Goal: Transaction & Acquisition: Purchase product/service

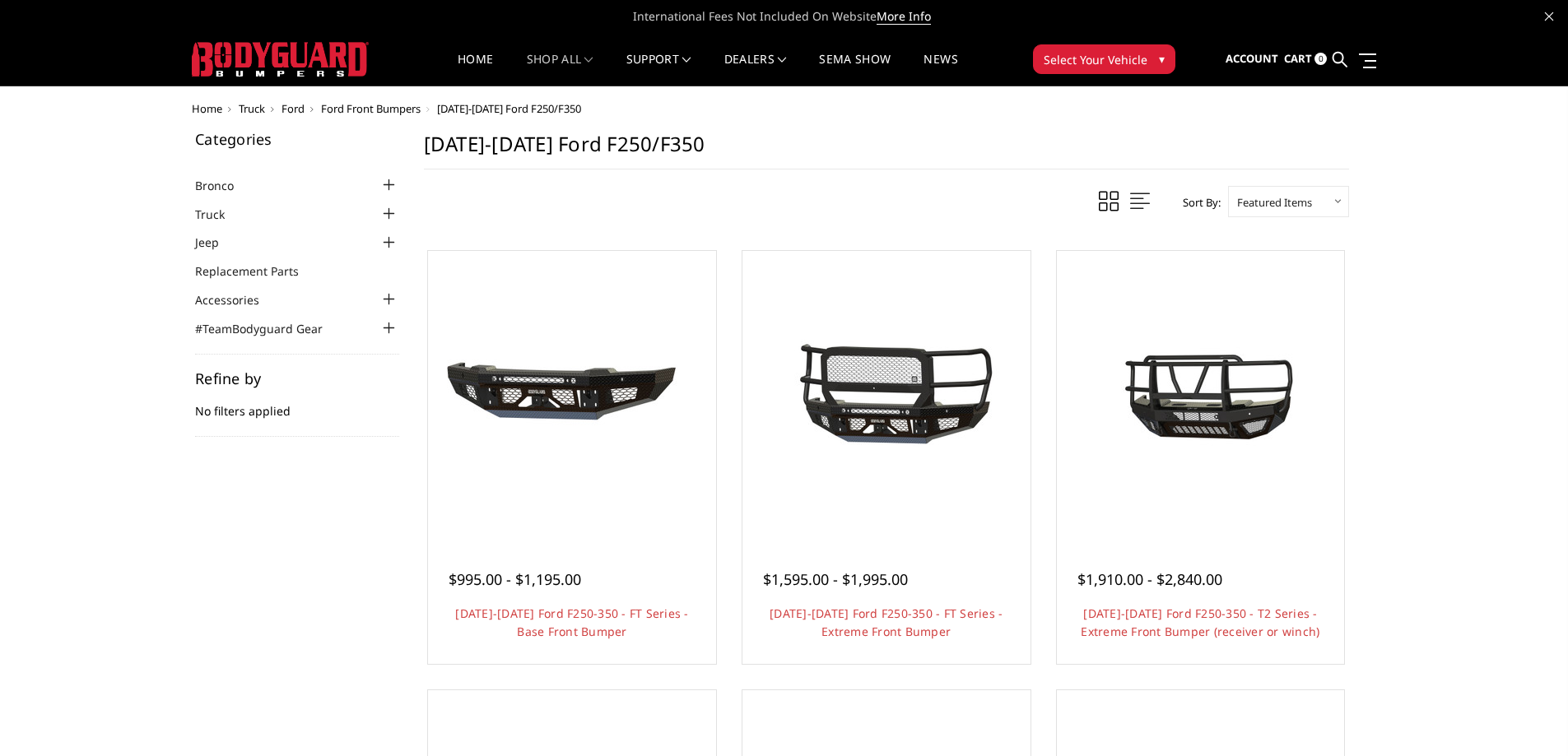
click at [1101, 52] on span "Select Your Vehicle" at bounding box center [1095, 58] width 104 height 17
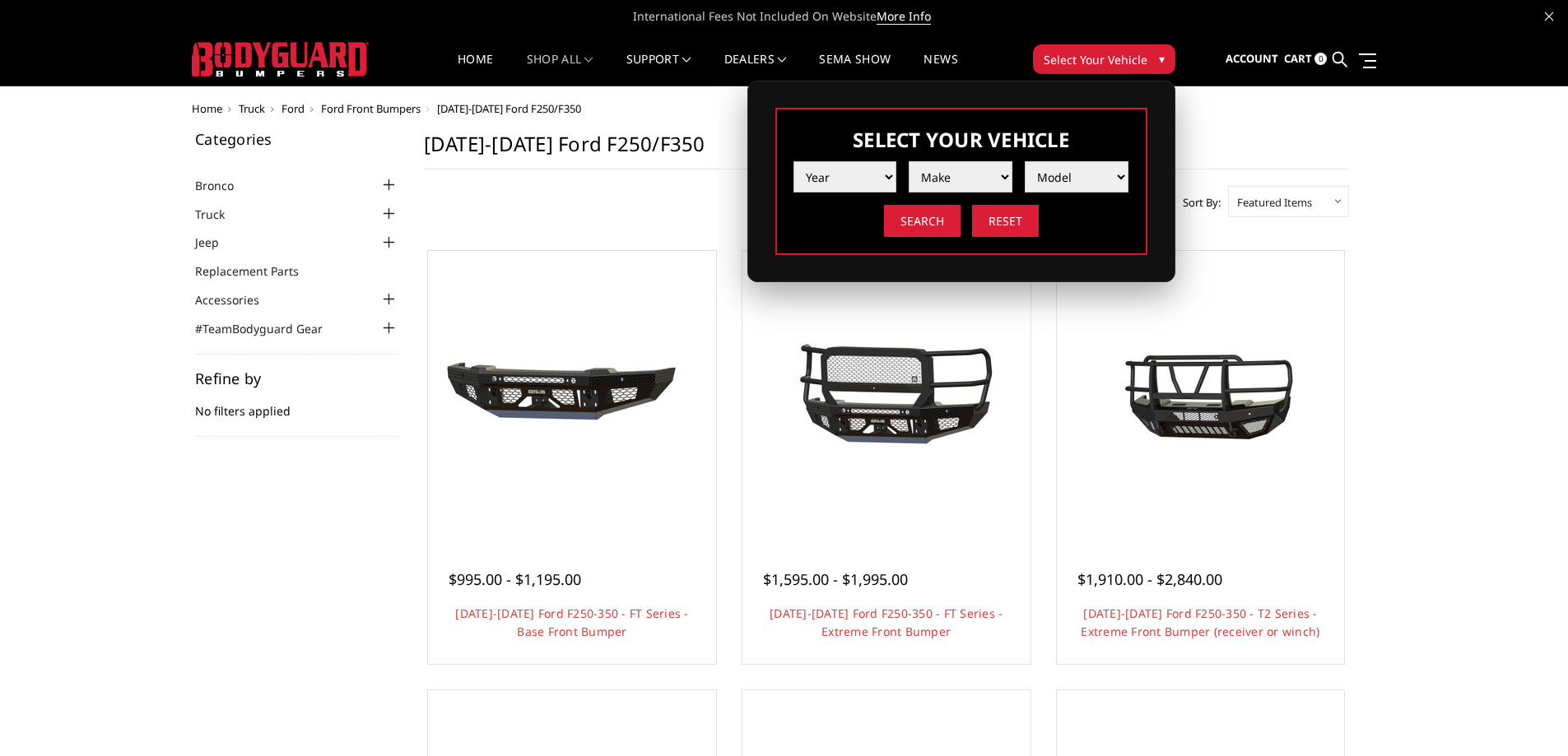
click at [846, 179] on select "Year [DATE] 2024 2023 2022 2021 2020 2019 2018 2017 2016 2015 2014 2013 2012 20…" at bounding box center [845, 177] width 104 height 32
select select "yr_2022"
click at [794, 162] on select "Year [DATE] 2024 2023 2022 2021 2020 2019 2018 2017 2016 2015 2014 2013 2012 20…" at bounding box center [845, 177] width 104 height 32
click at [980, 179] on select "Make Chevrolet Ford GMC Ram Toyota" at bounding box center [960, 177] width 104 height 32
select select "mk_ford"
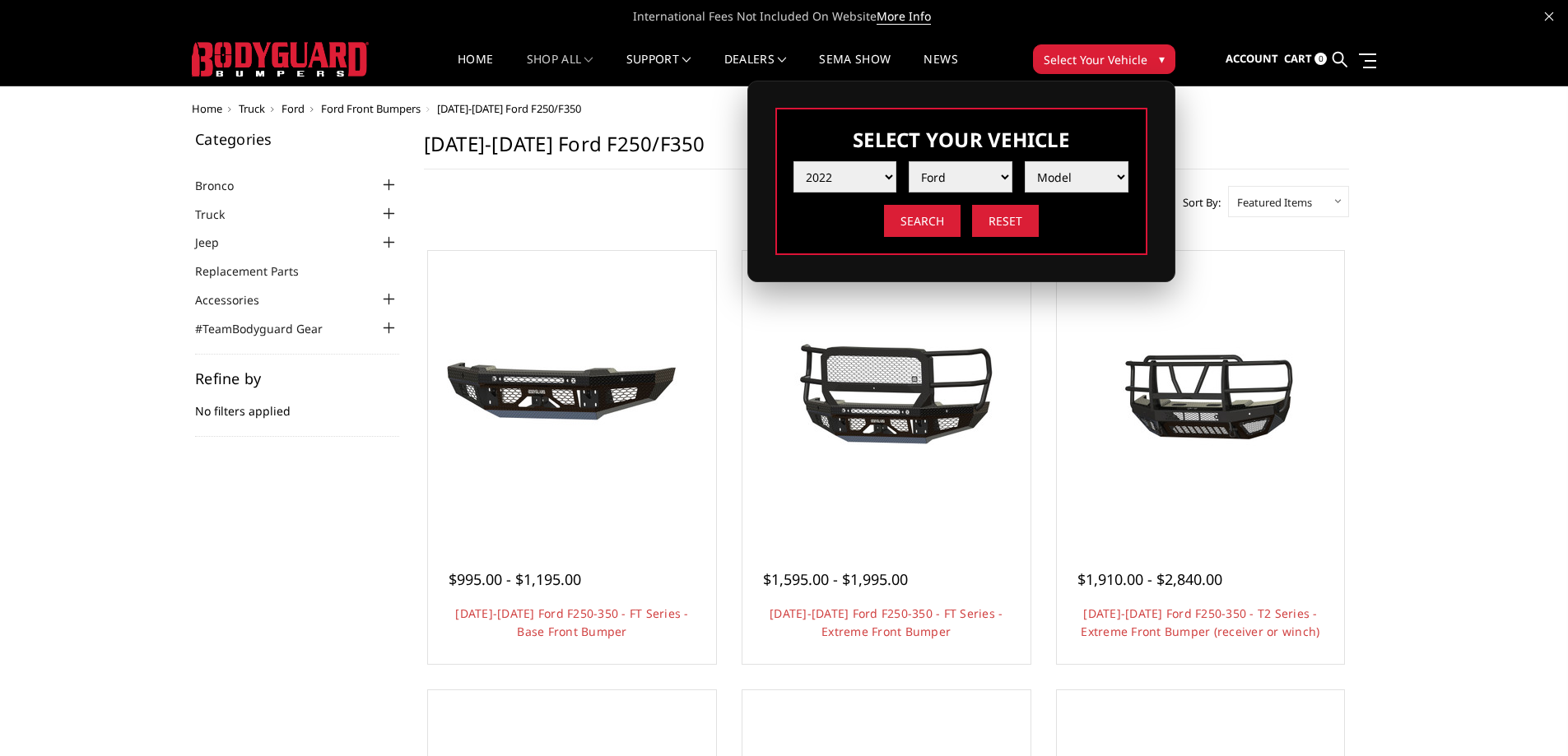
click at [909, 162] on select "Make Chevrolet Ford GMC Ram Toyota" at bounding box center [960, 177] width 104 height 32
click at [1065, 174] on select "Model F150 F150 Raptor F250 / F350 F450 F550" at bounding box center [1076, 177] width 104 height 32
select select "md_f250-f350"
click at [1025, 162] on select "Model F150 F150 Raptor F250 / F350 F450 F550" at bounding box center [1076, 177] width 104 height 32
click at [920, 218] on input "Search" at bounding box center [922, 221] width 76 height 32
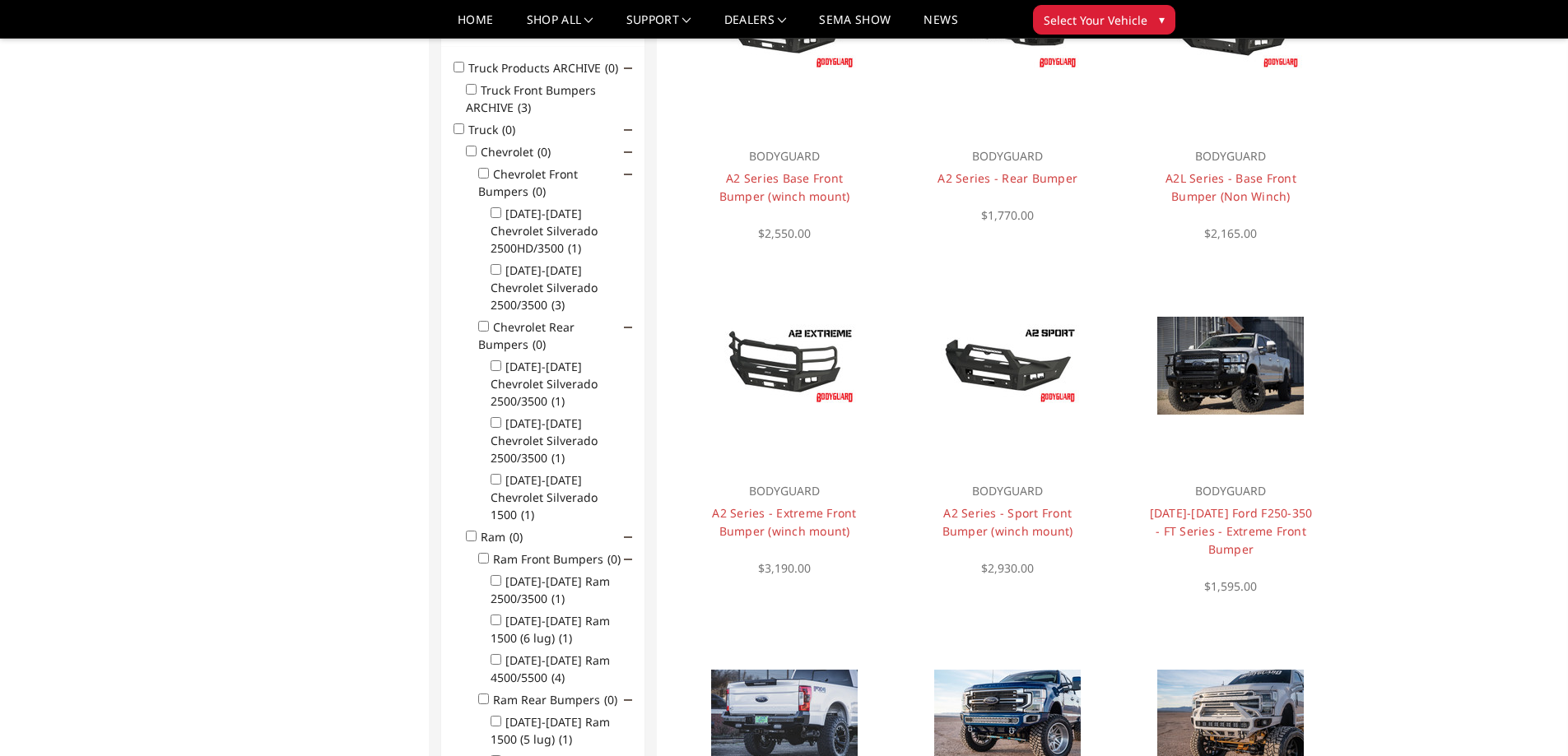
scroll to position [296, 0]
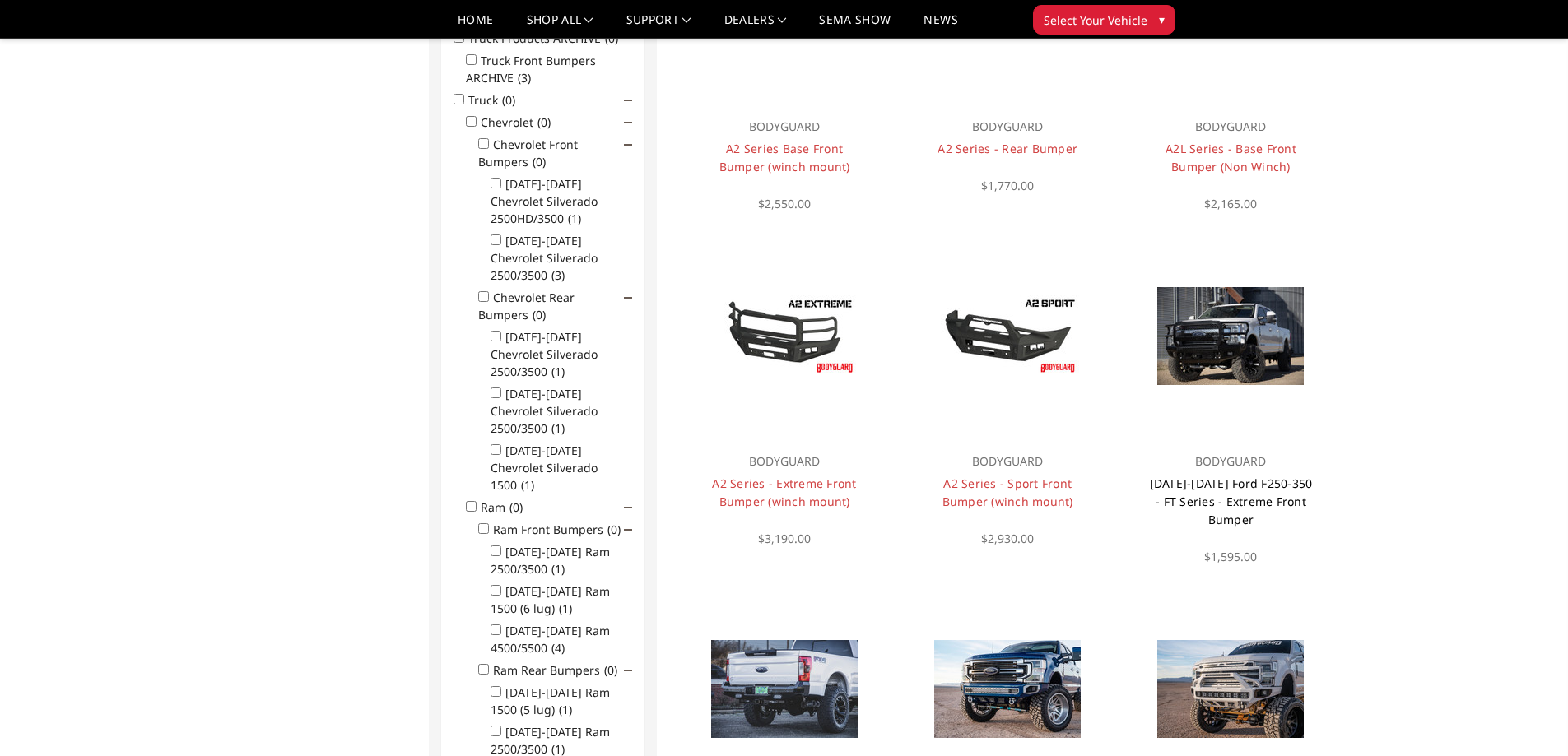
click at [1247, 488] on link "[DATE]-[DATE] Ford F250-350 - FT Series - Extreme Front Bumper" at bounding box center [1231, 501] width 163 height 52
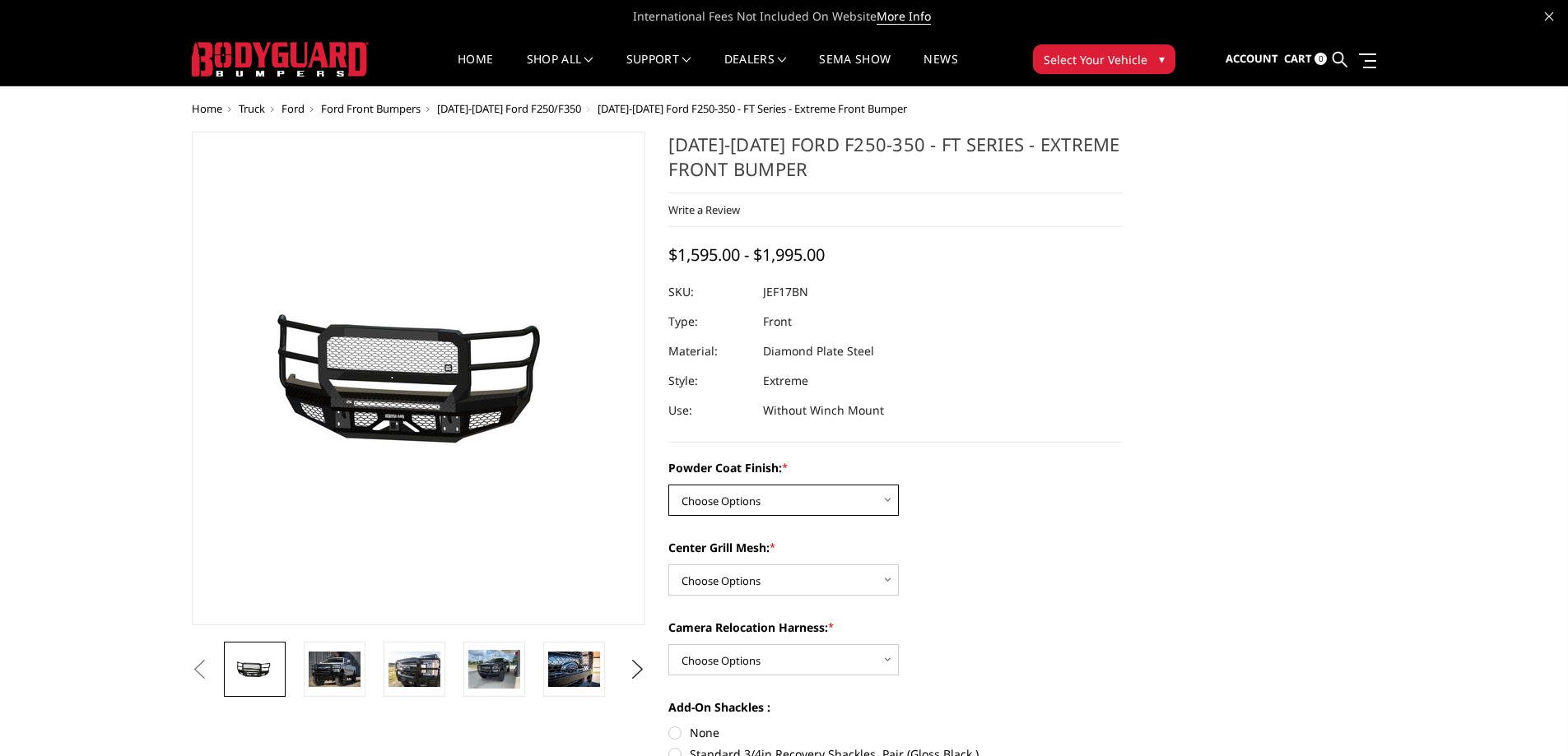
click at [888, 497] on select "Choose Options Bare Metal Gloss Black Powder Coat Textured Black Powder Coat" at bounding box center [783, 500] width 231 height 32
click at [983, 485] on div "Powder Coat Finish: * Choose Options Bare Metal Gloss Black Powder Coat Texture…" at bounding box center [895, 486] width 454 height 56
click at [1101, 56] on span "Select Your Vehicle" at bounding box center [1095, 58] width 104 height 17
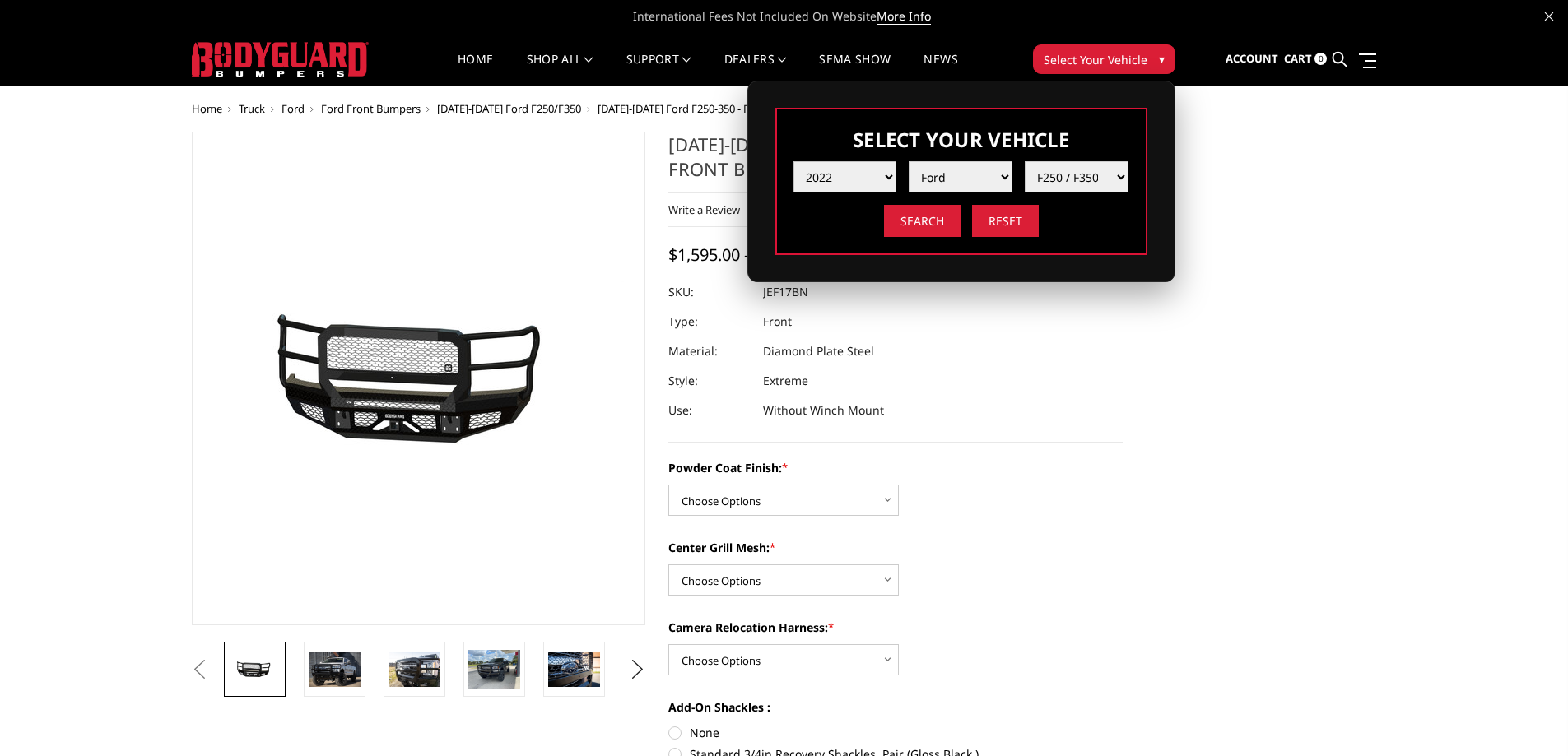
click at [888, 174] on select "Year [DATE] 2024 2023 2022 2021 2020 2019 2018 2017 2016 2015 2014 2013 2012 20…" at bounding box center [845, 177] width 104 height 32
select select "yr_2005"
click at [794, 162] on select "Year [DATE] 2024 2023 2022 2021 2020 2019 2018 2017 2016 2015 2014 2013 2012 20…" at bounding box center [845, 177] width 104 height 32
select select "-1"
click at [990, 173] on select "Make Chevrolet Ford GMC Ram" at bounding box center [960, 177] width 104 height 32
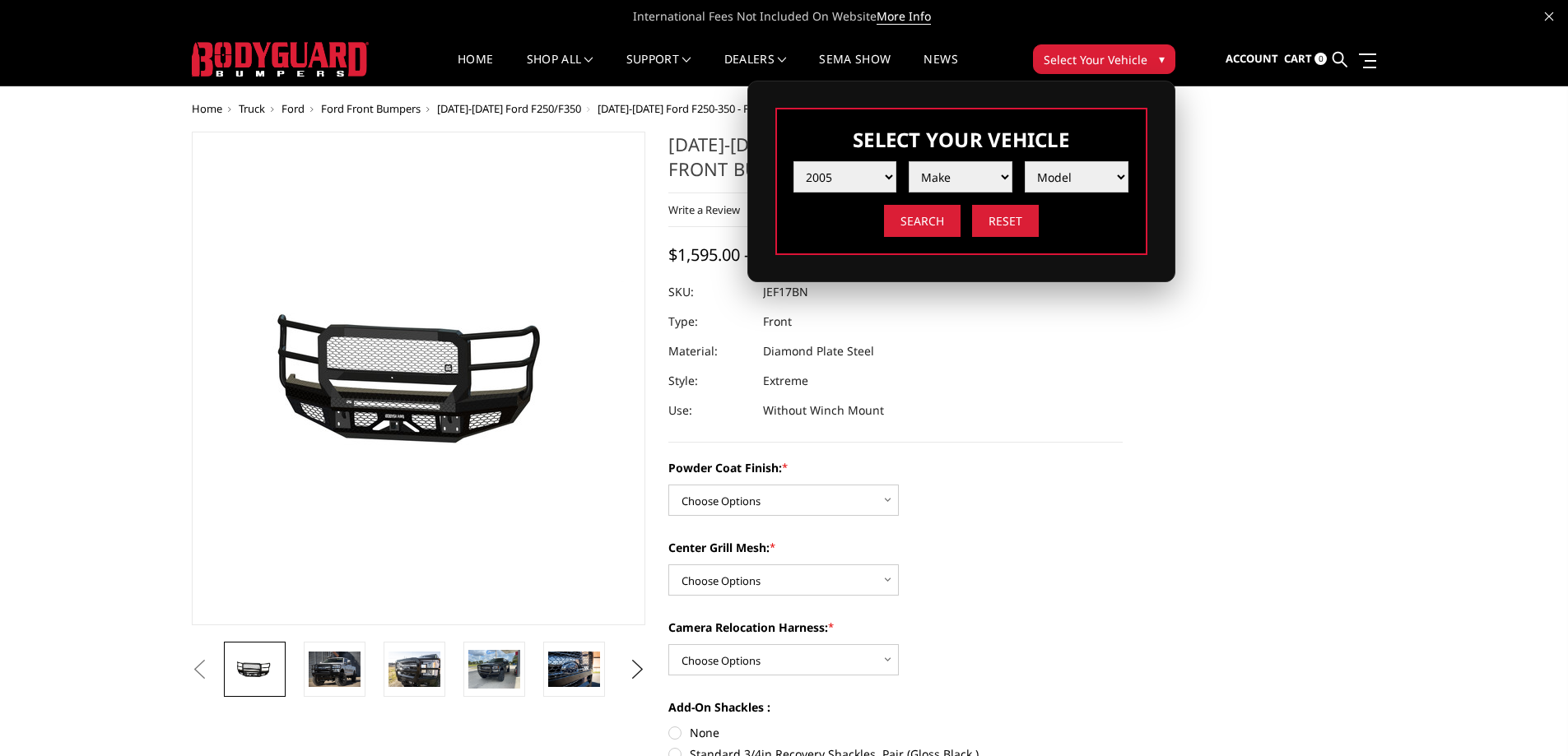
select select "mk_ford"
click at [909, 162] on select "Make Chevrolet Ford GMC Ram" at bounding box center [960, 177] width 104 height 32
click at [1063, 171] on select "Model Excursion F250 / F350 F250 / F350" at bounding box center [1076, 177] width 104 height 32
select select "md_f250-f350"
click at [1025, 162] on select "Model Excursion F250 / F350 F250 / F350" at bounding box center [1076, 177] width 104 height 32
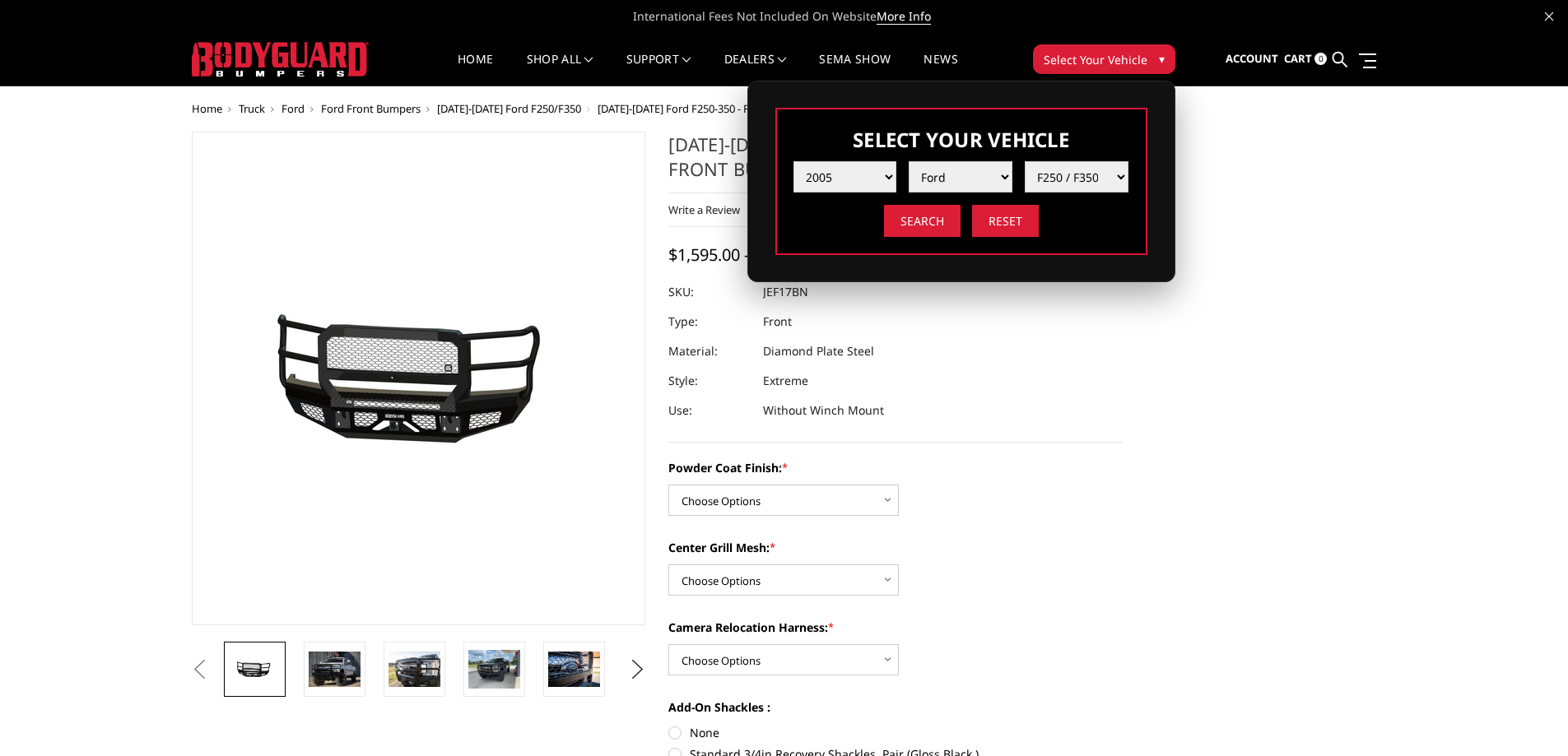
click at [924, 225] on input "Search" at bounding box center [922, 221] width 76 height 32
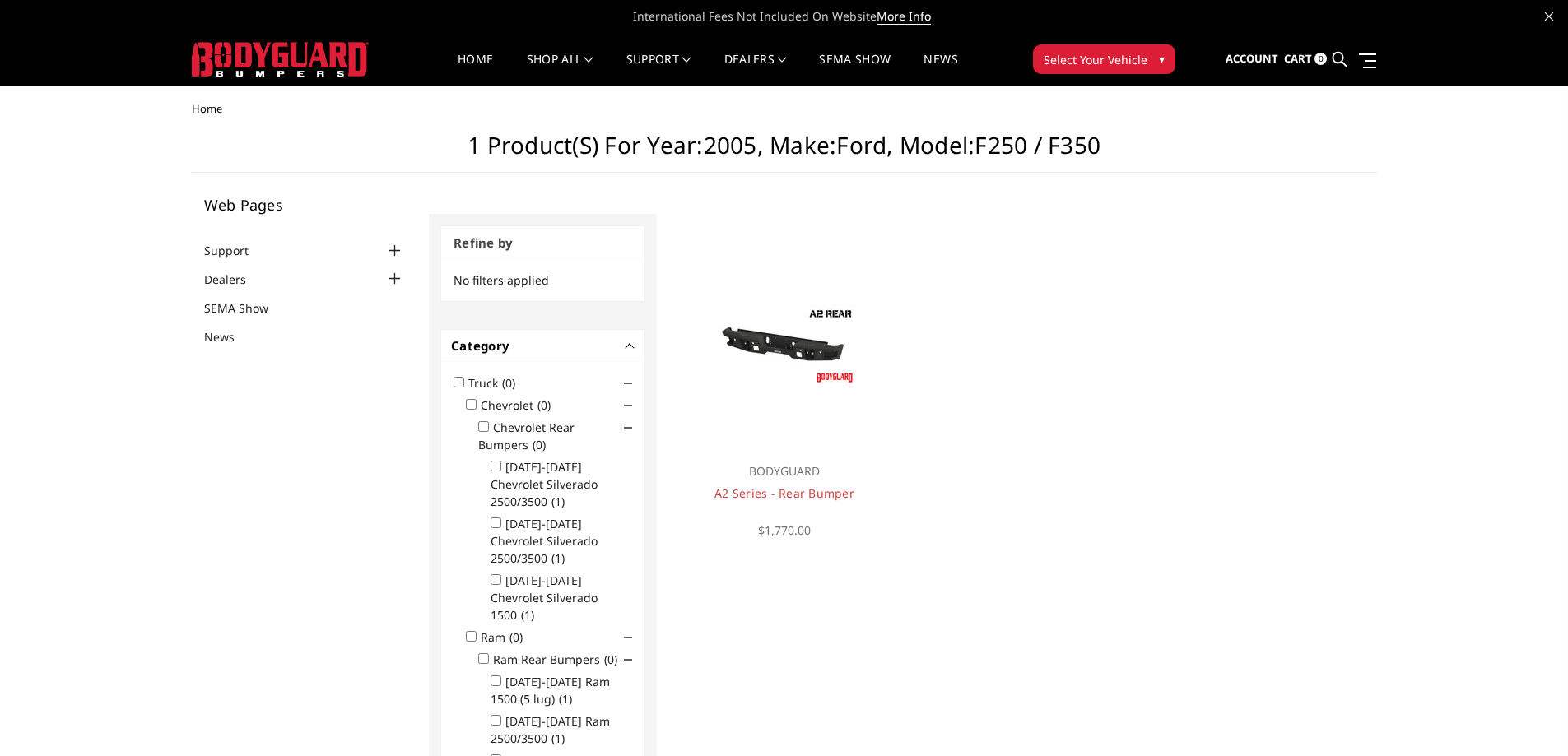
click at [1122, 61] on span "Select Your Vehicle" at bounding box center [1095, 58] width 104 height 17
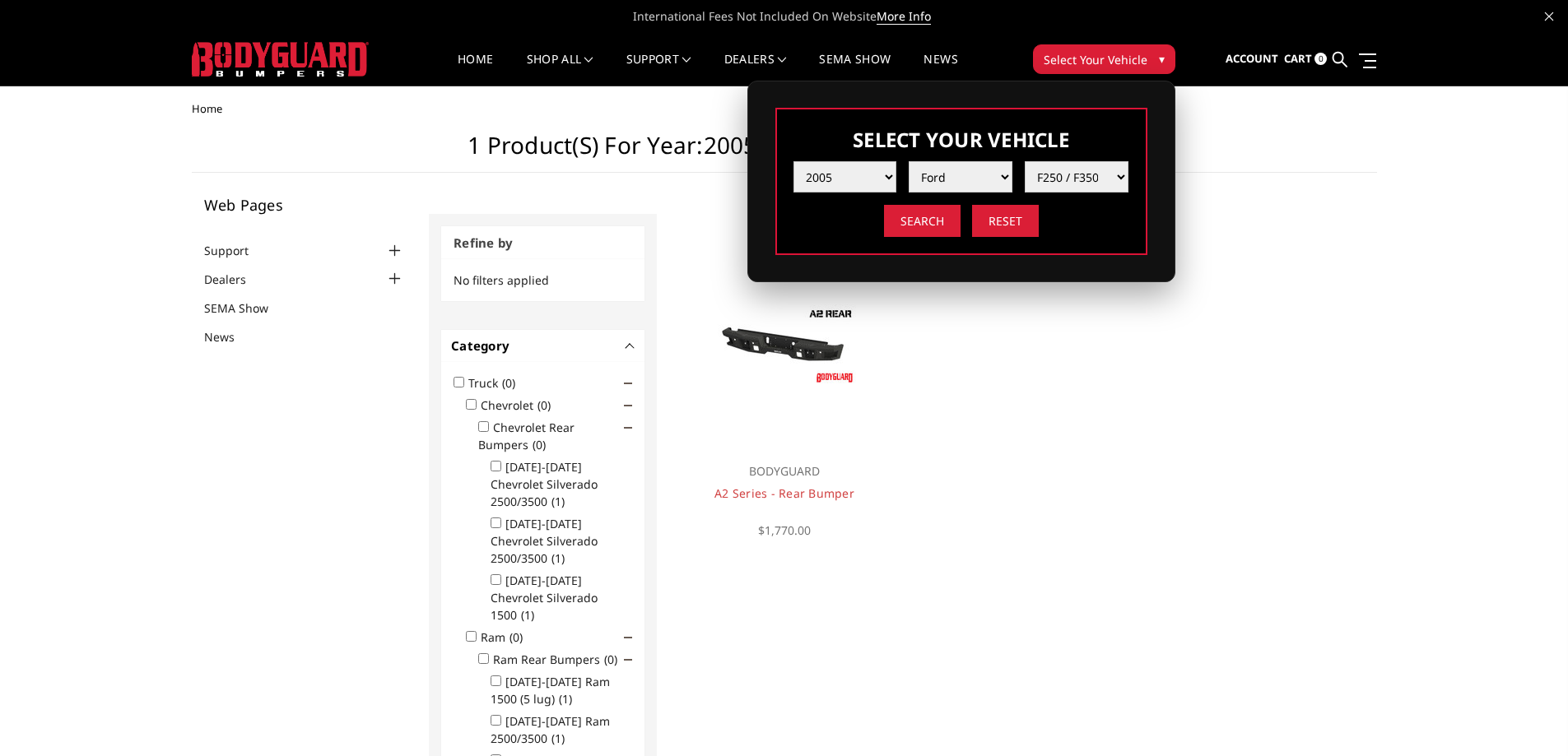
click at [859, 181] on select "Year [DATE] 2024 2023 2022 2021 2020 2019 2018 2017 2016 2015 2014 2013 2012 20…" at bounding box center [845, 177] width 104 height 32
select select "yr_2024"
click at [794, 162] on select "Year [DATE] 2024 2023 2022 2021 2020 2019 2018 2017 2016 2015 2014 2013 2012 20…" at bounding box center [845, 177] width 104 height 32
select select "-1"
click at [917, 221] on input "Search" at bounding box center [922, 221] width 76 height 32
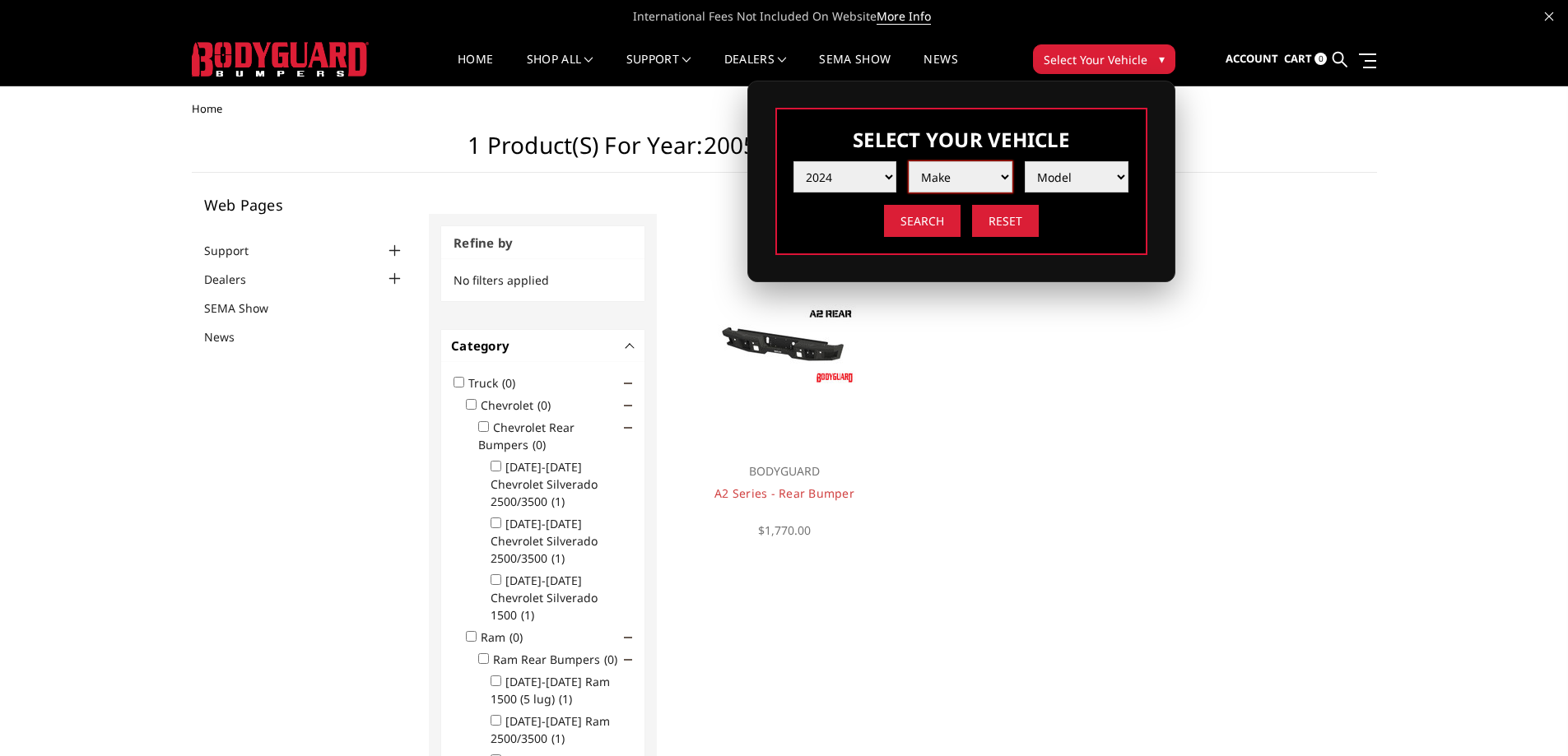
click at [957, 172] on select "Make Chevrolet Ford GMC Ram Toyota" at bounding box center [960, 177] width 104 height 32
select select "mk_ford"
click at [909, 162] on select "Make Chevrolet Ford GMC Ram Toyota" at bounding box center [960, 177] width 104 height 32
click at [1076, 177] on select "Model F150 F150 Raptor F250 / F350 F450 F550" at bounding box center [1076, 177] width 104 height 32
select select "md_f250-f350"
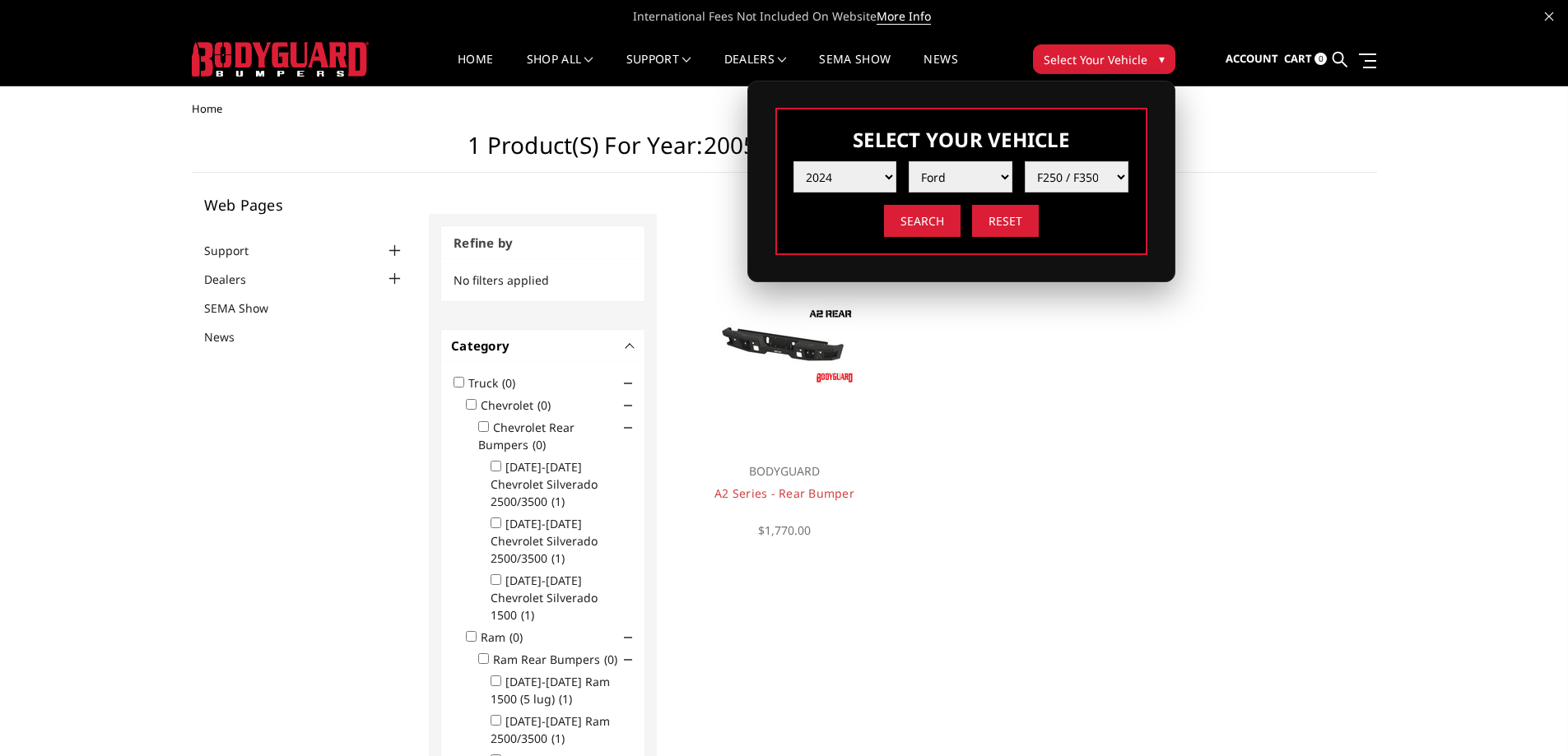
click at [1025, 162] on select "Model F150 F150 Raptor F250 / F350 F450 F550" at bounding box center [1076, 177] width 104 height 32
click at [942, 224] on input "Search" at bounding box center [922, 221] width 76 height 32
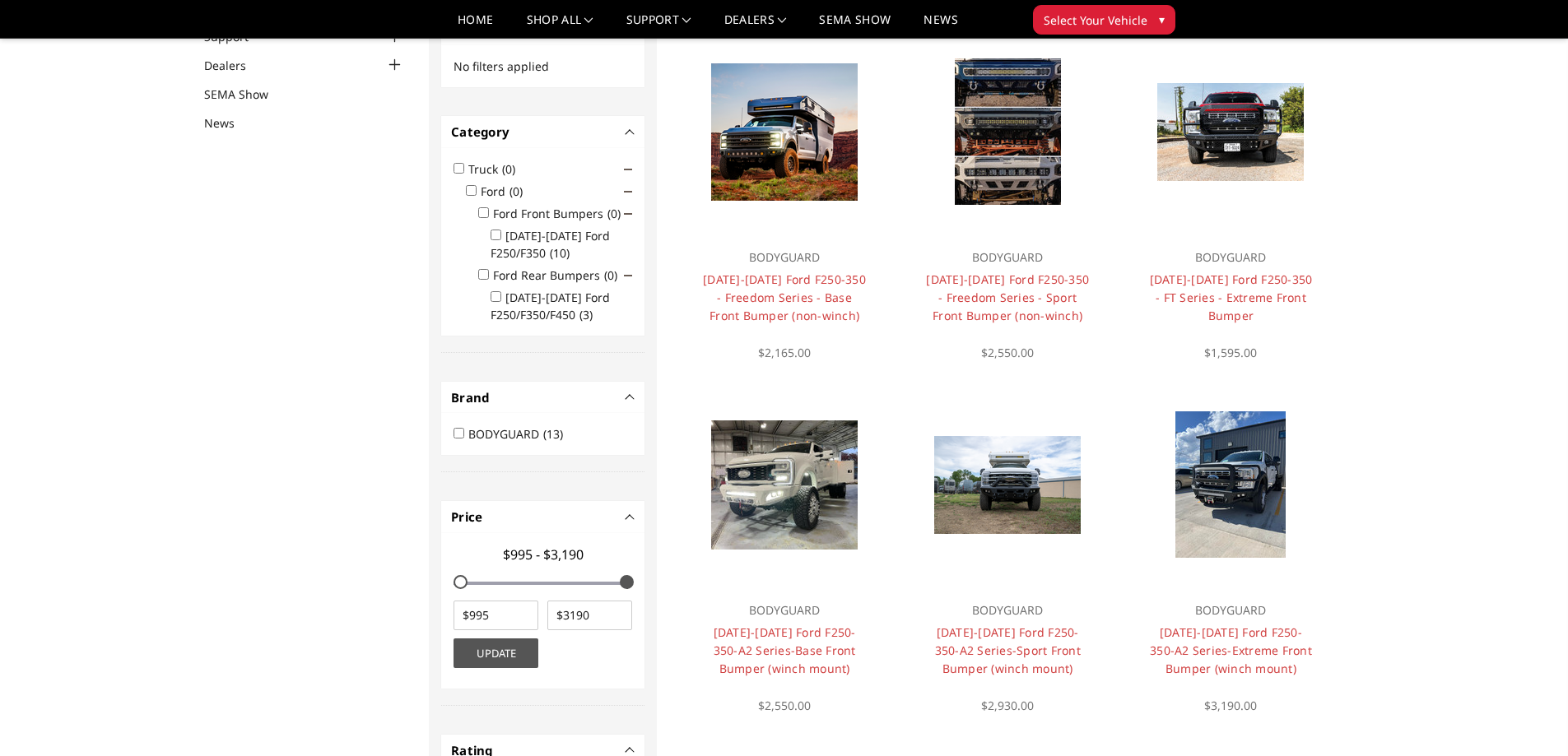
scroll to position [164, 0]
click at [1251, 281] on link "2023-2025 Ford F250-350 - FT Series - Extreme Front Bumper" at bounding box center [1231, 298] width 163 height 52
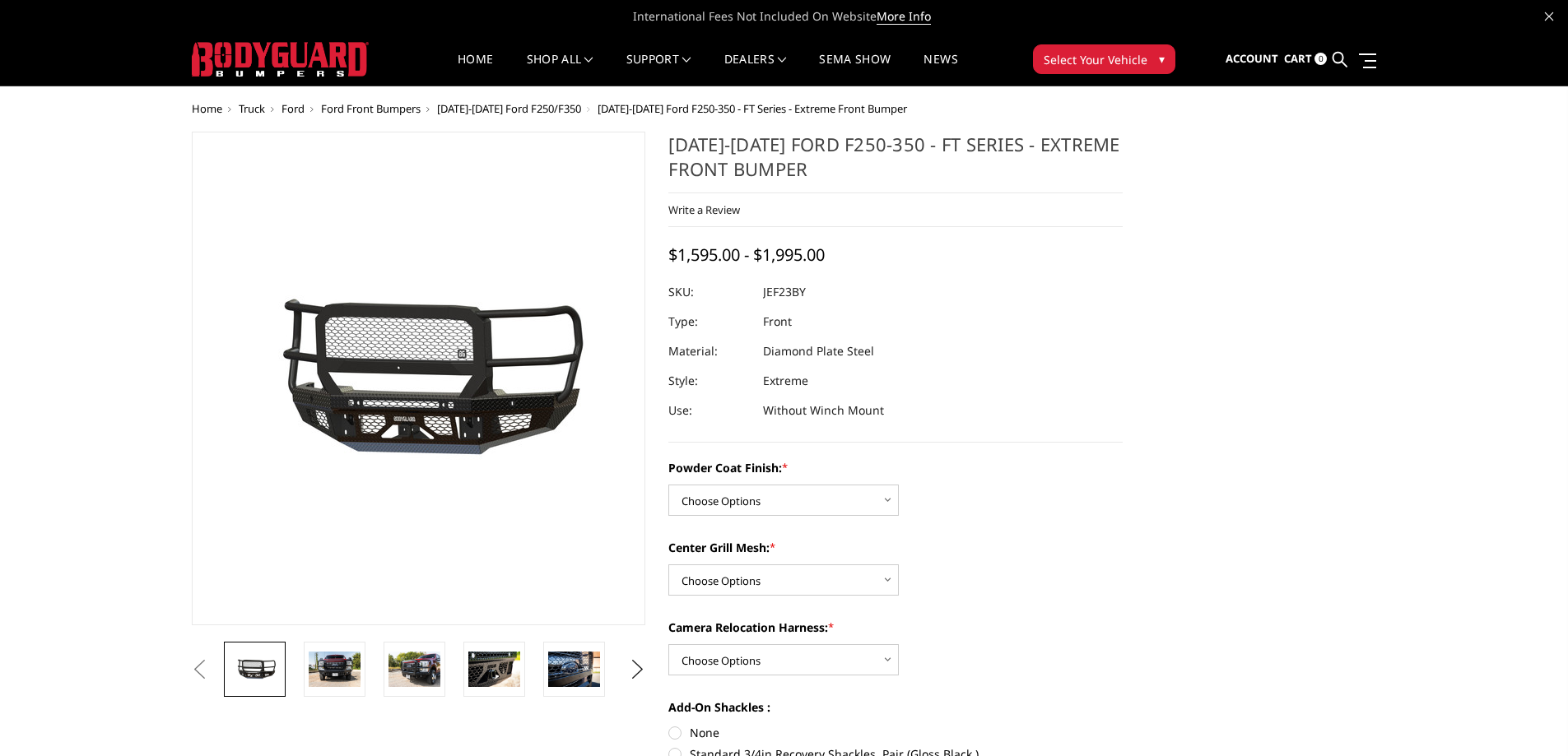
scroll to position [82, 0]
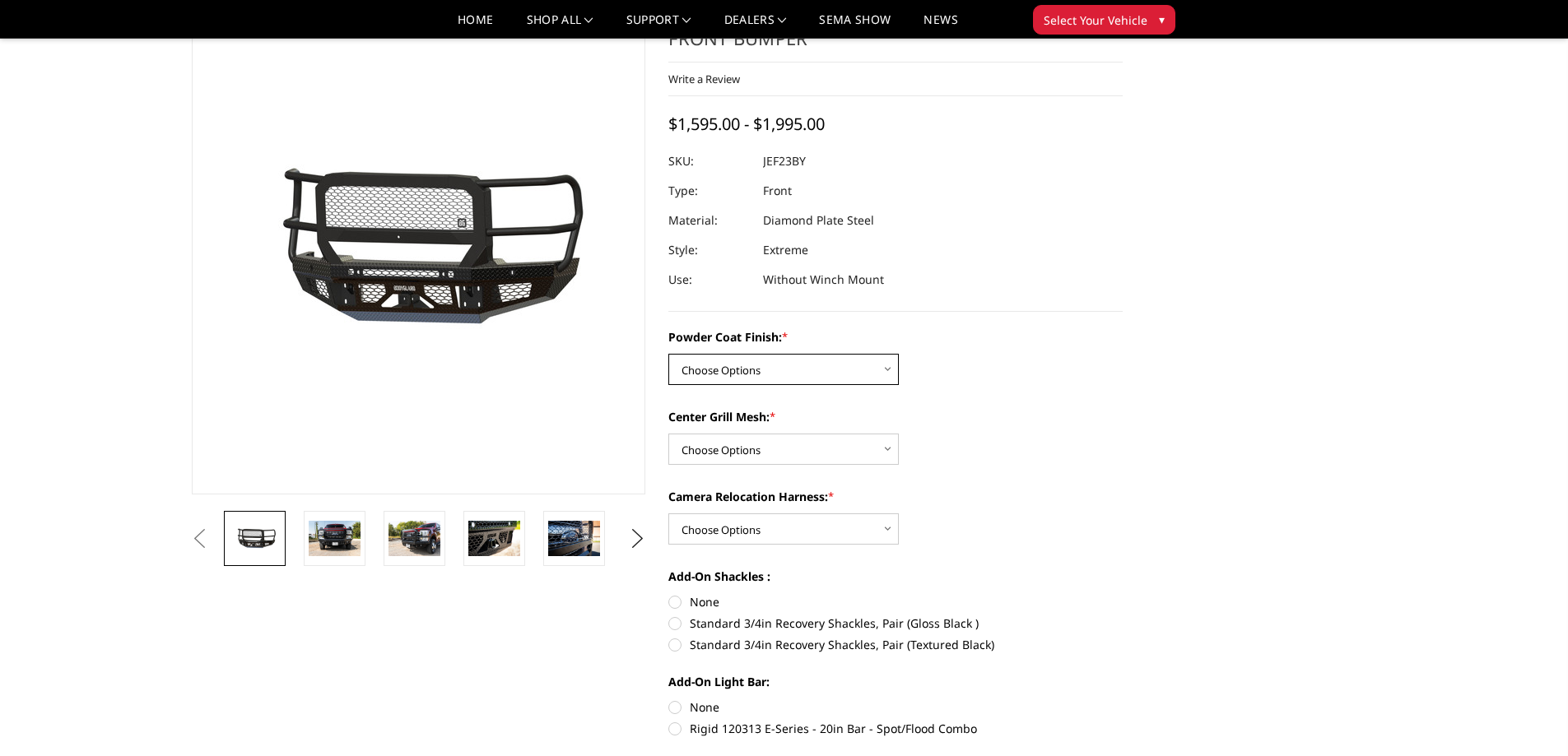
click at [805, 372] on select "Choose Options Bare Metal Gloss Black Powder Coat Textured Black Powder Coat" at bounding box center [783, 370] width 231 height 32
select select "3264"
click at [668, 354] on select "Choose Options Bare Metal Gloss Black Powder Coat Textured Black Powder Coat" at bounding box center [783, 370] width 231 height 32
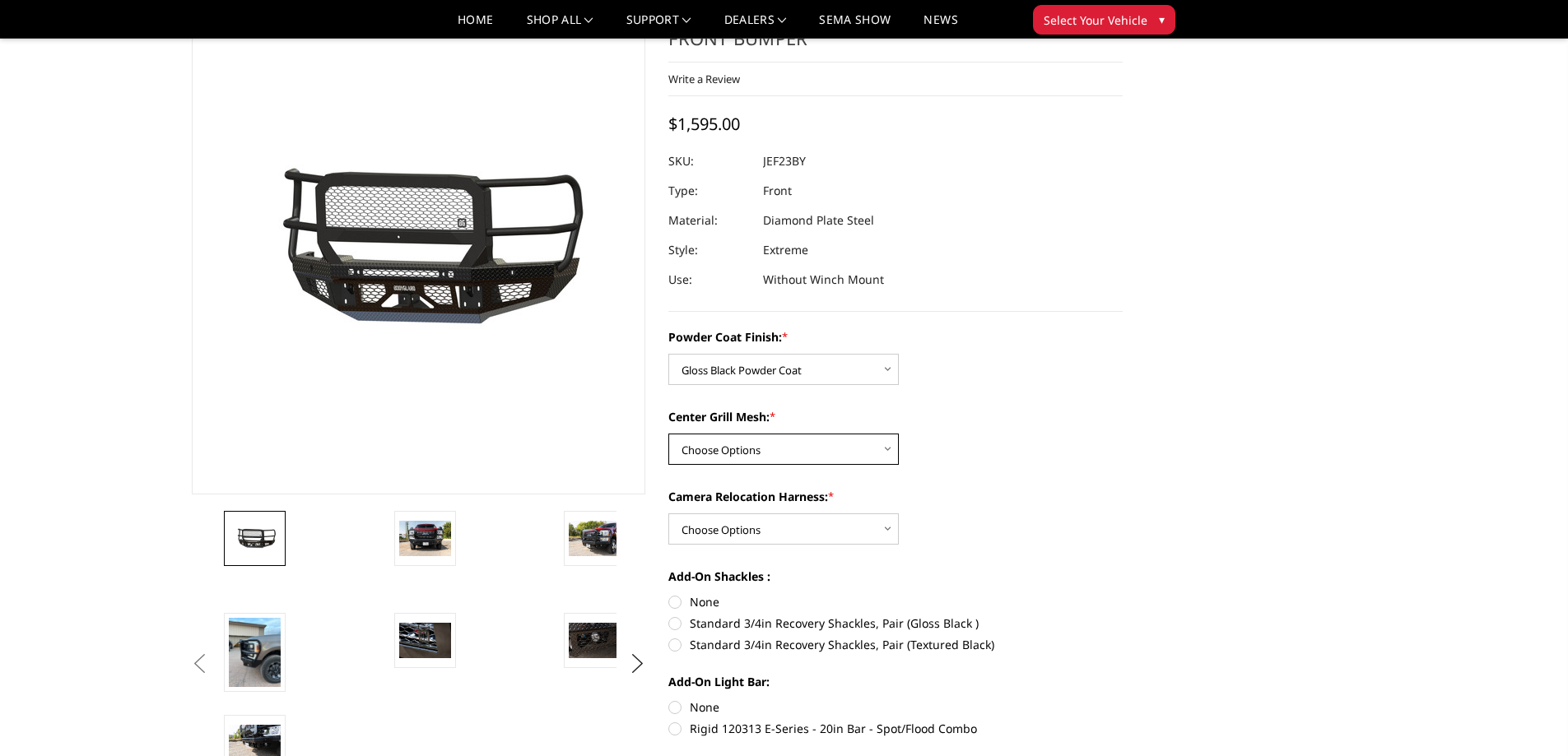
click at [833, 450] on select "Choose Options WITH Expanded Metal in Center Grill WITHOUT Expanded Metal in Ce…" at bounding box center [783, 450] width 231 height 32
click at [668, 434] on select "Choose Options WITH Expanded Metal in Center Grill WITHOUT Expanded Metal in Ce…" at bounding box center [783, 450] width 231 height 32
click at [848, 448] on select "Choose Options WITH Expanded Metal in Center Grill WITHOUT Expanded Metal in Ce…" at bounding box center [783, 450] width 231 height 32
select select "3266"
click at [668, 434] on select "Choose Options WITH Expanded Metal in Center Grill WITHOUT Expanded Metal in Ce…" at bounding box center [783, 450] width 231 height 32
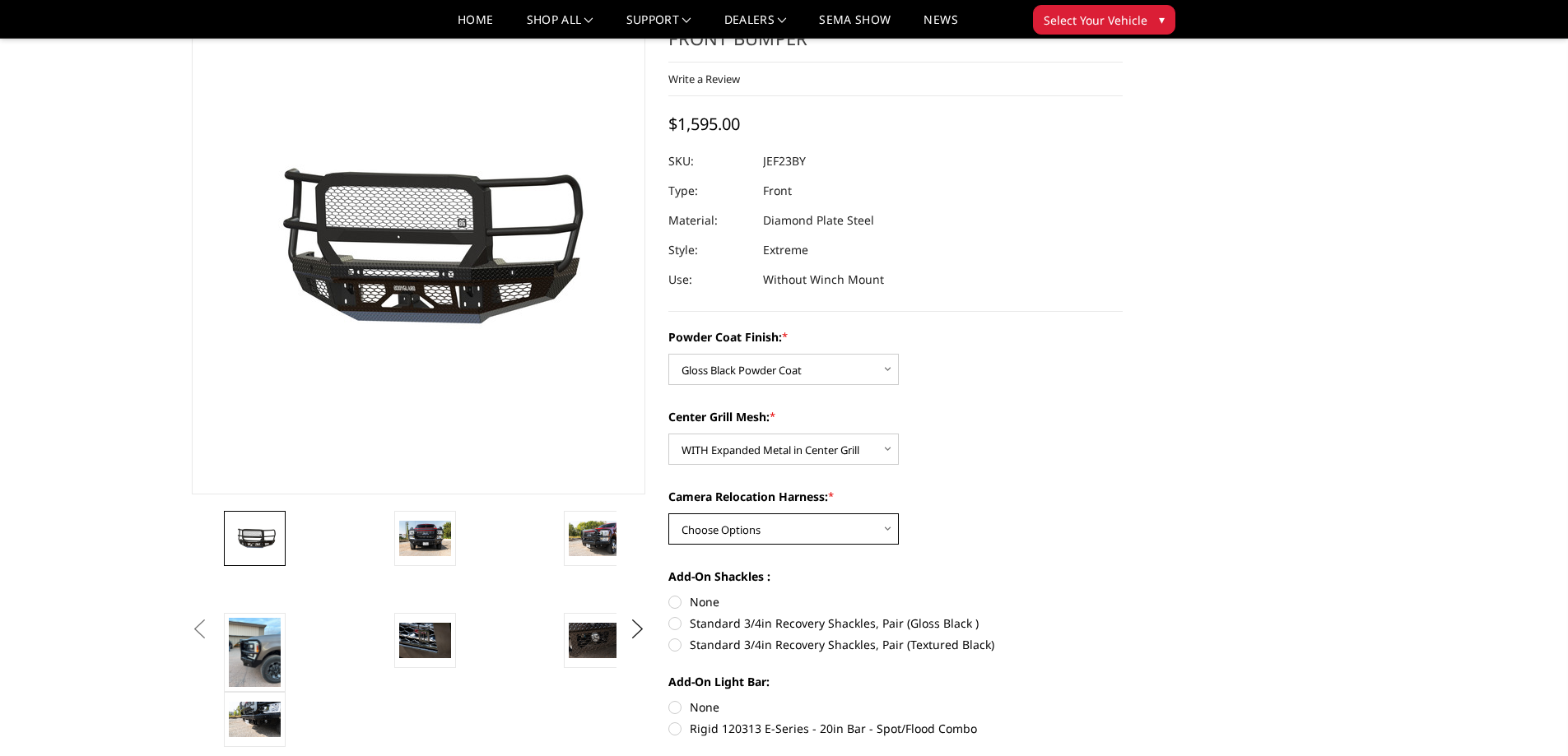
click at [838, 525] on select "Choose Options WITH Camera Relocation Harness WITHOUT Camera Relocation Harness" at bounding box center [783, 529] width 231 height 32
select select "3268"
click at [668, 513] on select "Choose Options WITH Camera Relocation Harness WITHOUT Camera Relocation Harness" at bounding box center [783, 529] width 231 height 32
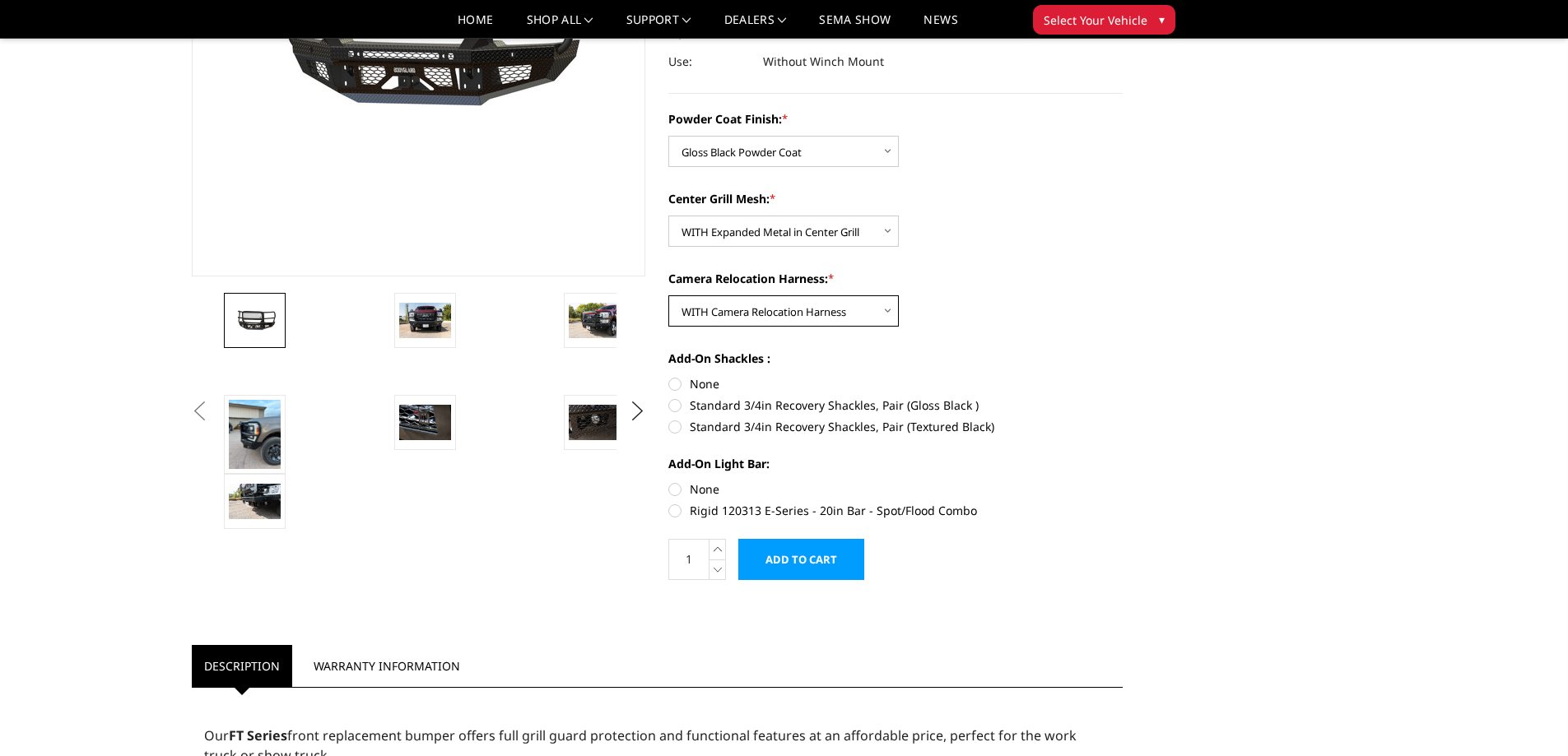
scroll to position [329, 0]
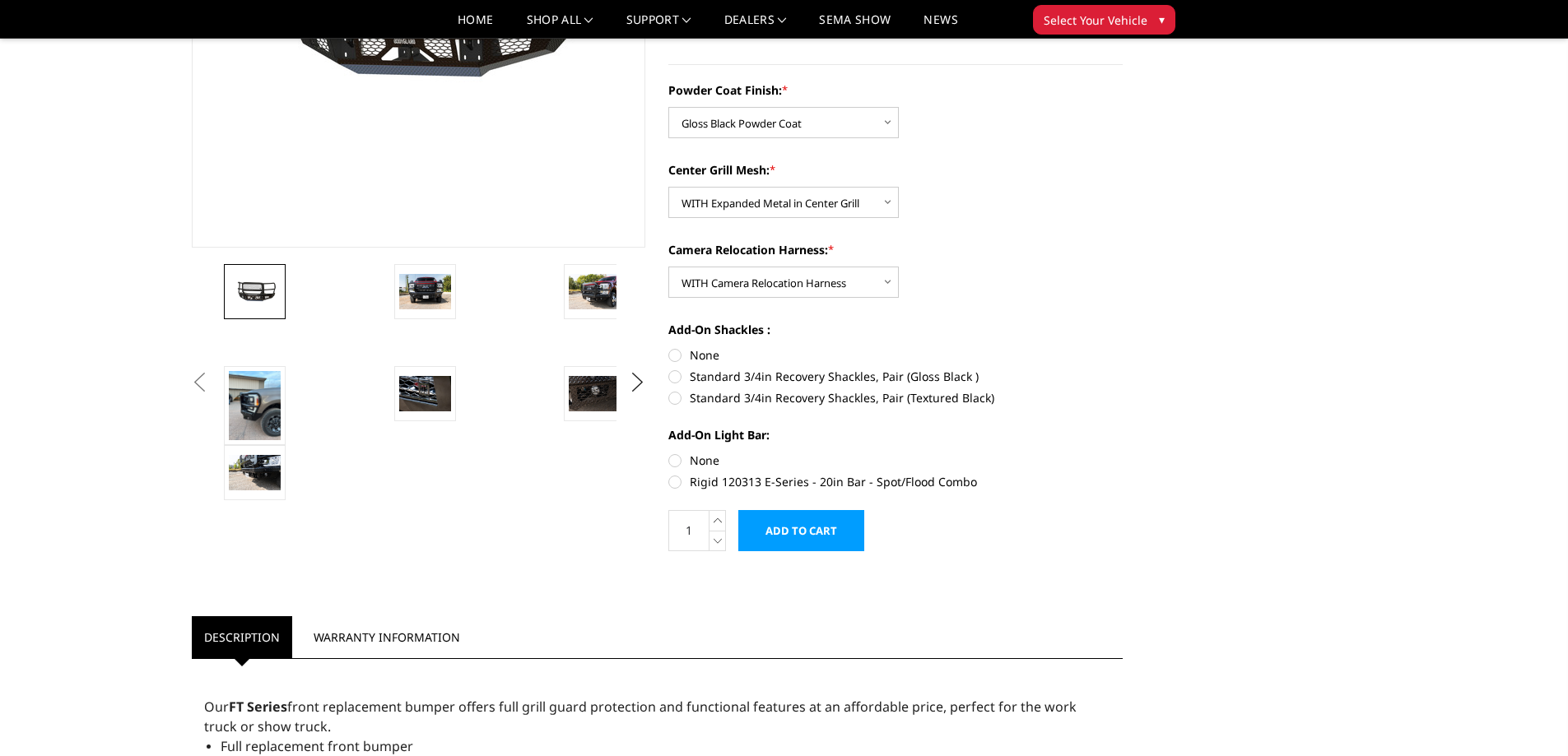
click at [677, 400] on label "Standard 3/4in Recovery Shackles, Pair (Textured Black)" at bounding box center [895, 397] width 454 height 17
click at [1123, 369] on input "Standard 3/4in Recovery Shackles, Pair (Textured Black)" at bounding box center [1123, 368] width 1 height 1
radio input "true"
click at [678, 376] on label "Standard 3/4in Recovery Shackles, Pair (Gloss Black )" at bounding box center [895, 376] width 454 height 17
click at [1123, 347] on input "Standard 3/4in Recovery Shackles, Pair (Gloss Black )" at bounding box center [1123, 347] width 1 height 1
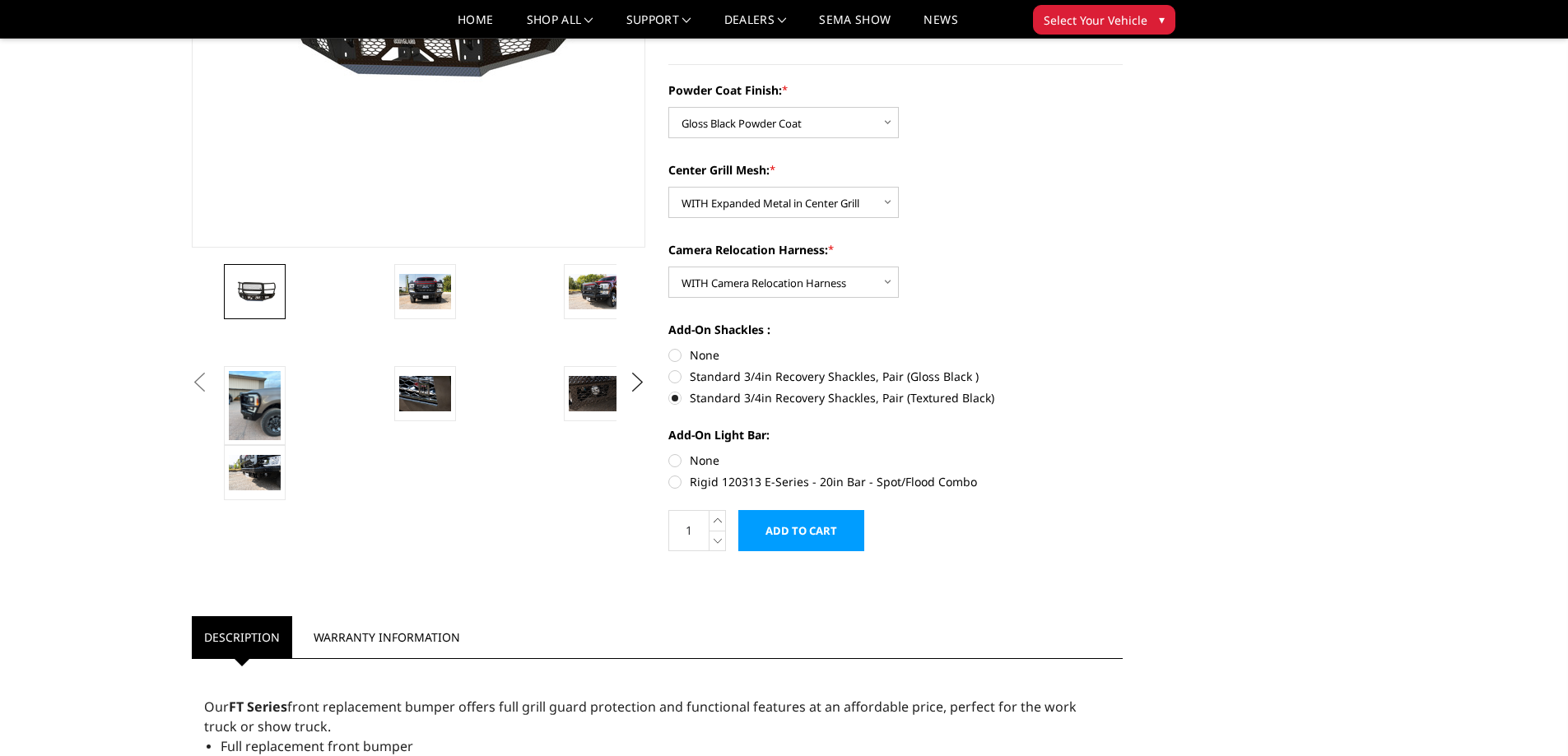
radio input "true"
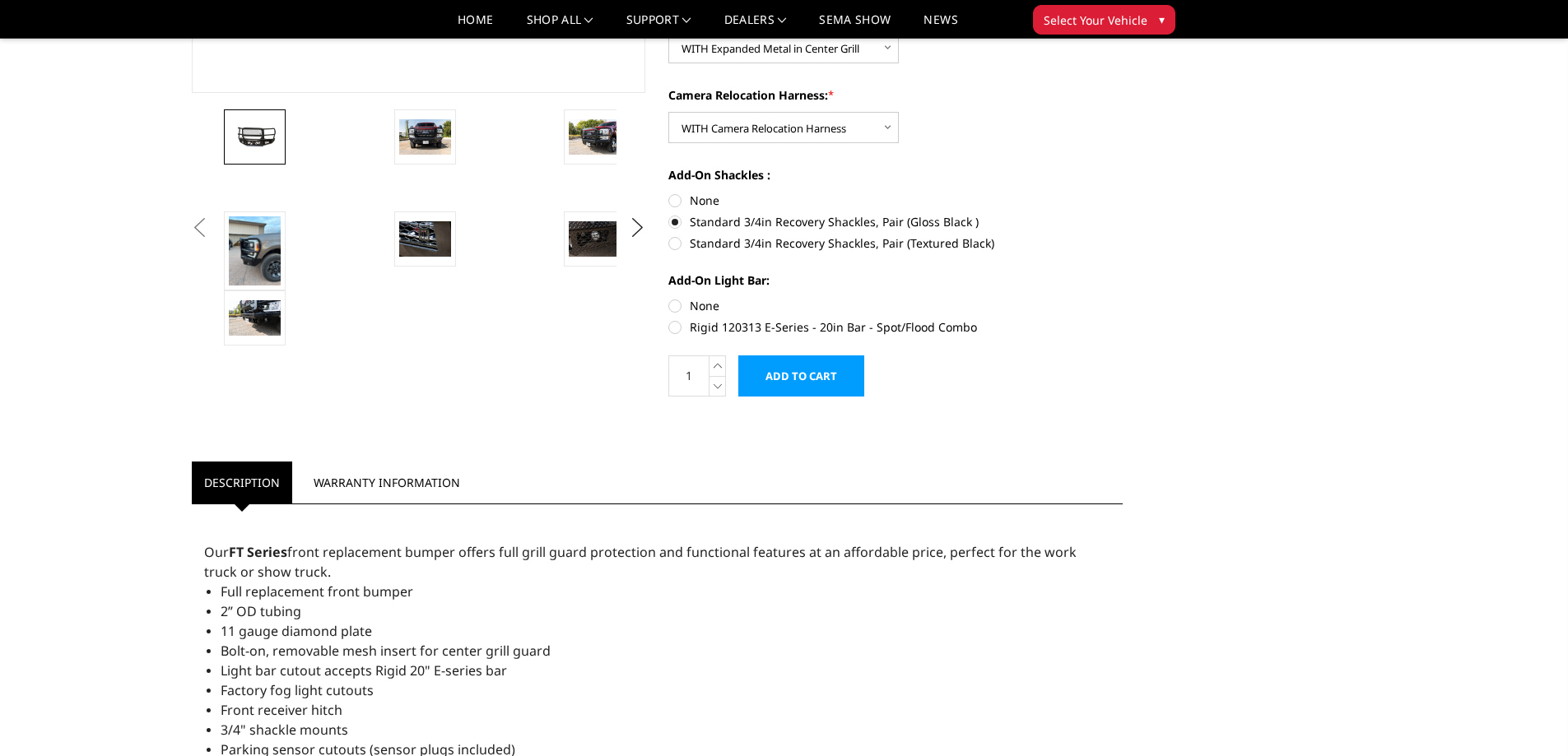
scroll to position [493, 0]
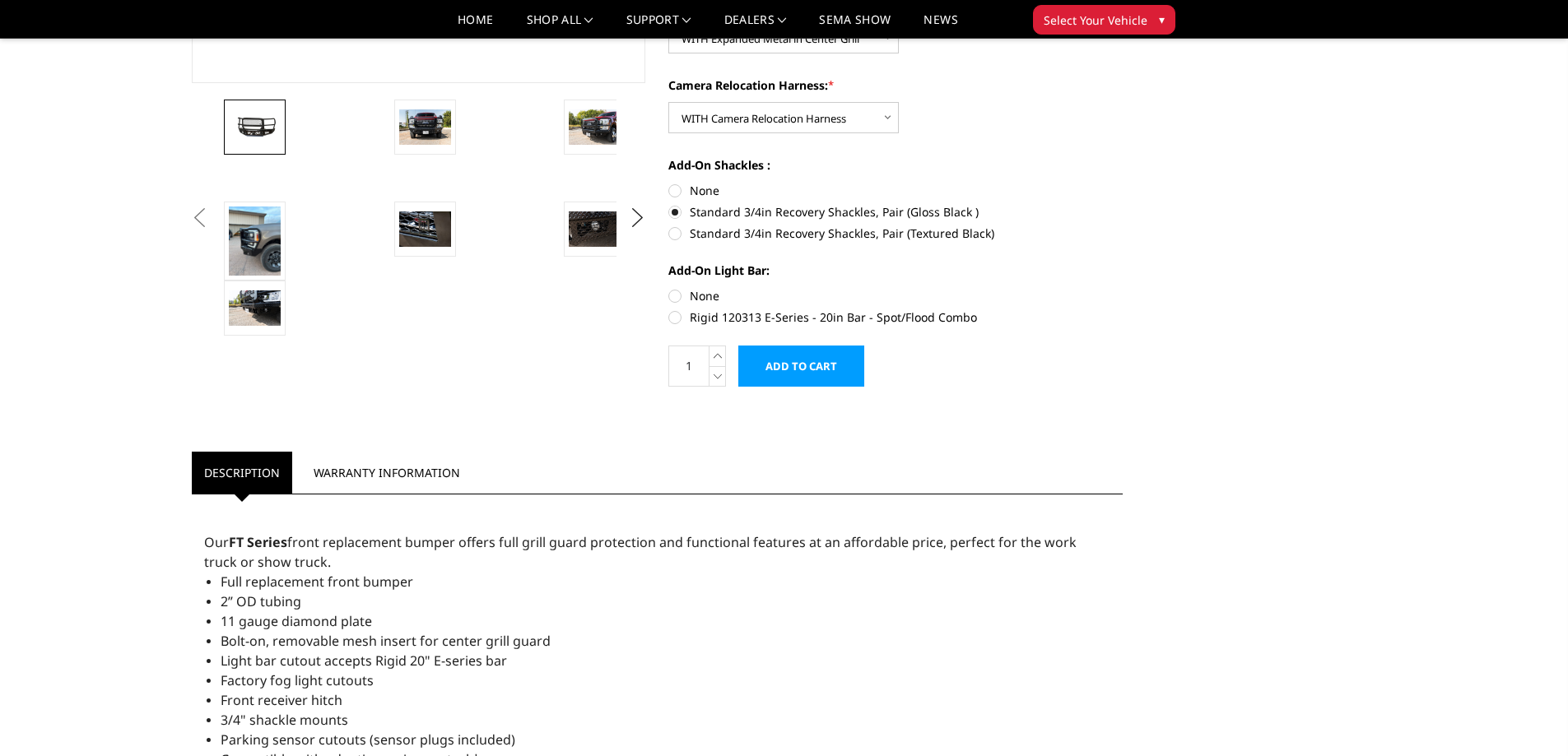
click at [674, 318] on label "Rigid 120313 E-Series - 20in Bar - Spot/Flood Combo" at bounding box center [895, 316] width 454 height 17
click at [1123, 288] on input "Rigid 120313 E-Series - 20in Bar - Spot/Flood Combo" at bounding box center [1123, 287] width 1 height 1
radio input "true"
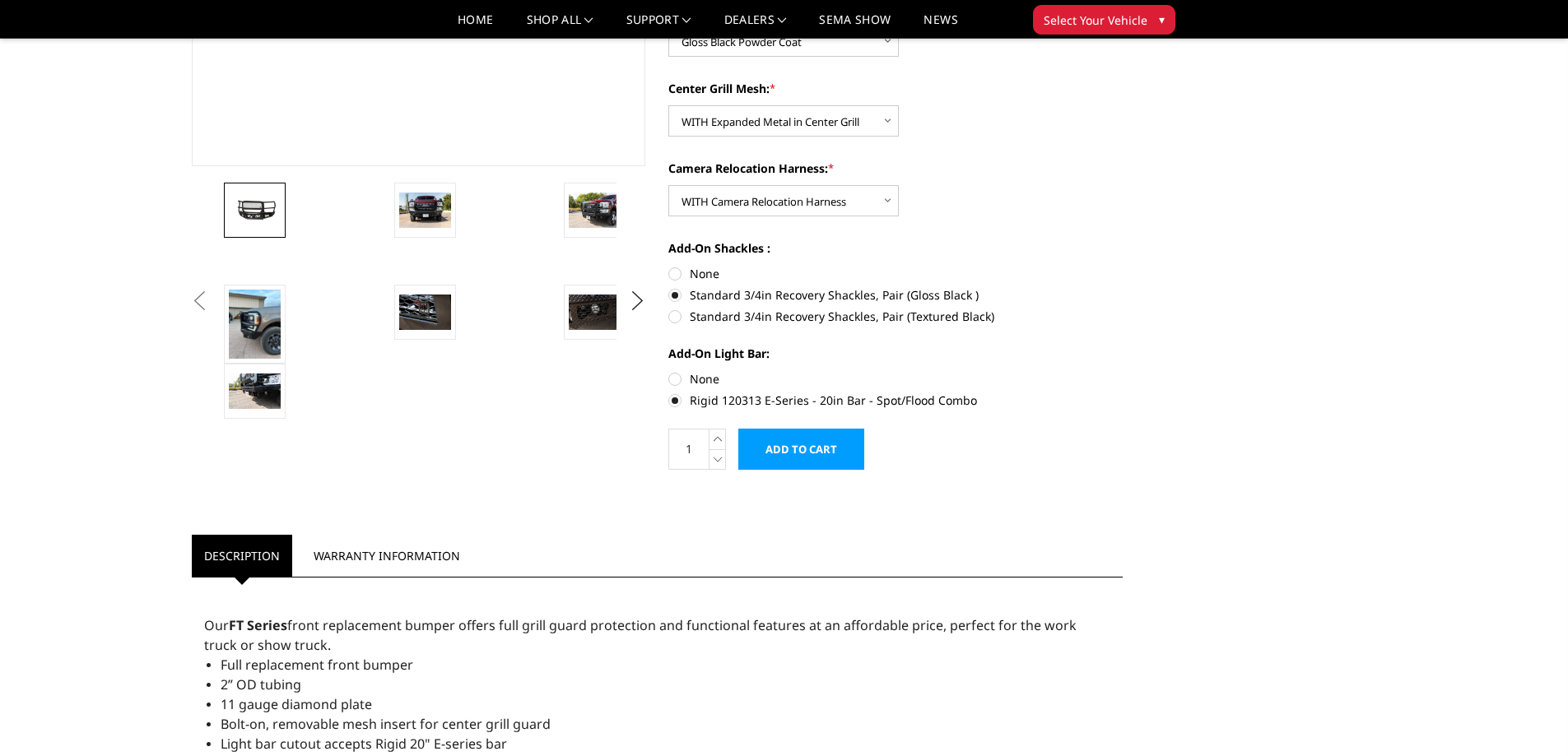
scroll to position [411, 0]
click at [431, 219] on img at bounding box center [425, 208] width 52 height 35
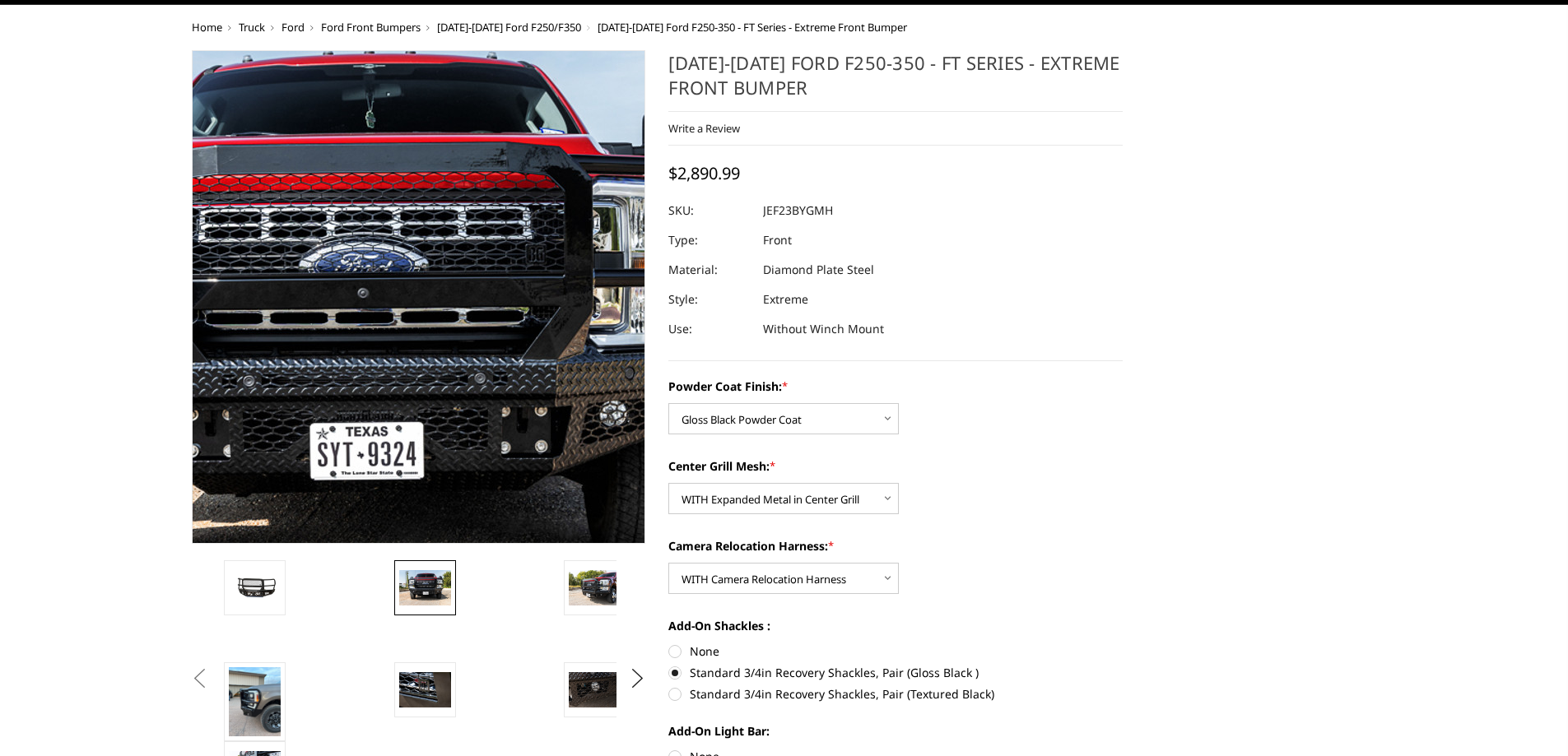
scroll to position [42, 0]
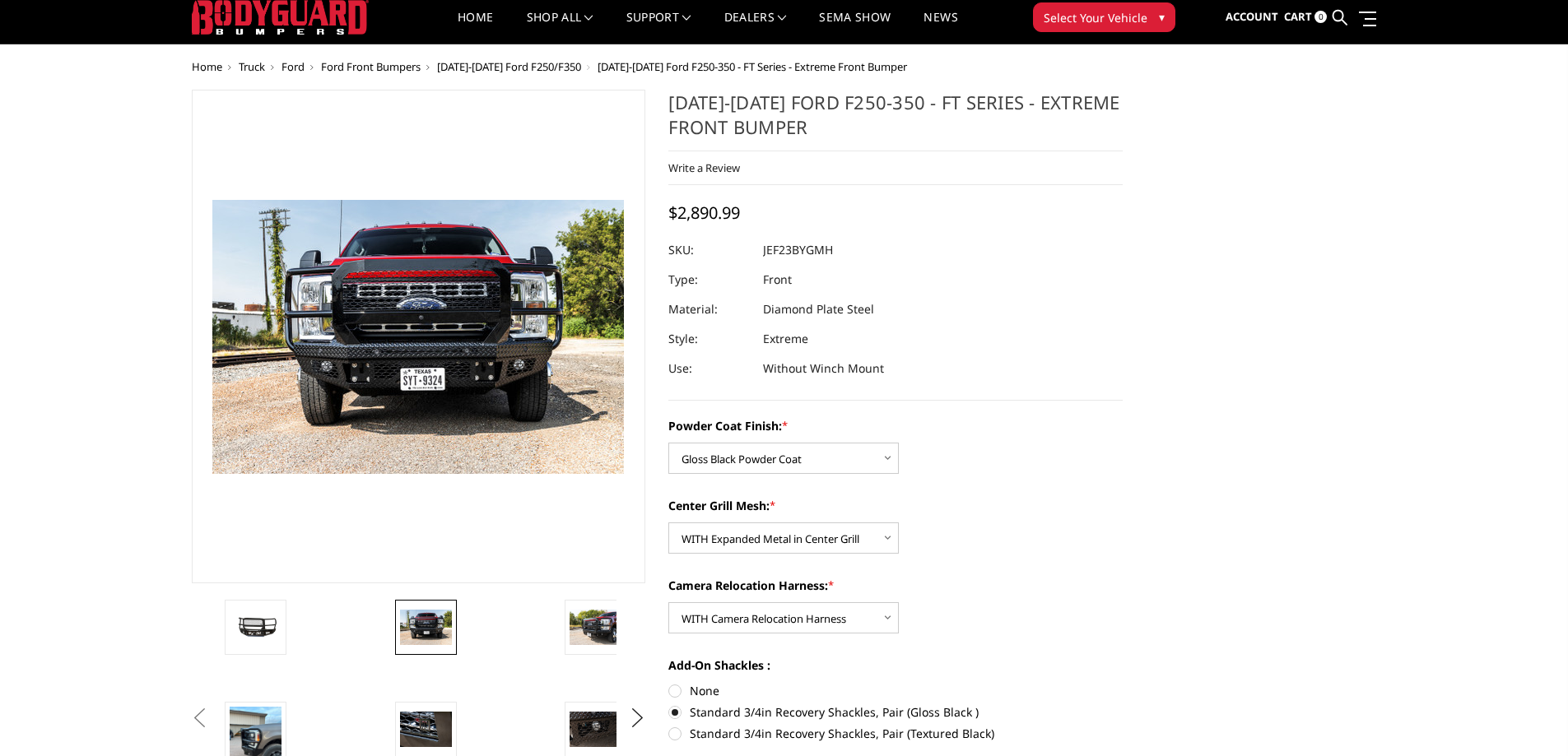
click at [606, 630] on img at bounding box center [596, 626] width 52 height 35
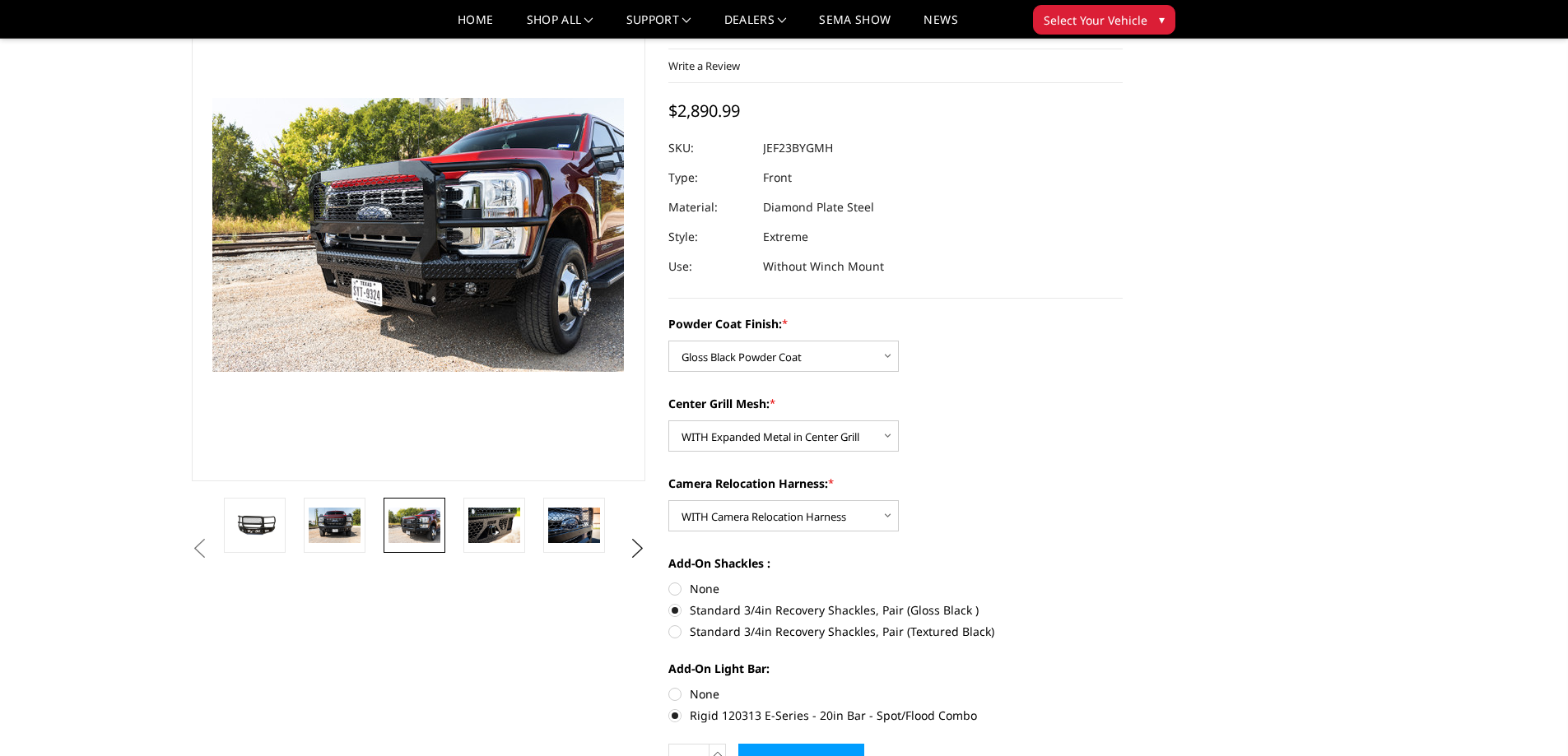
scroll to position [124, 0]
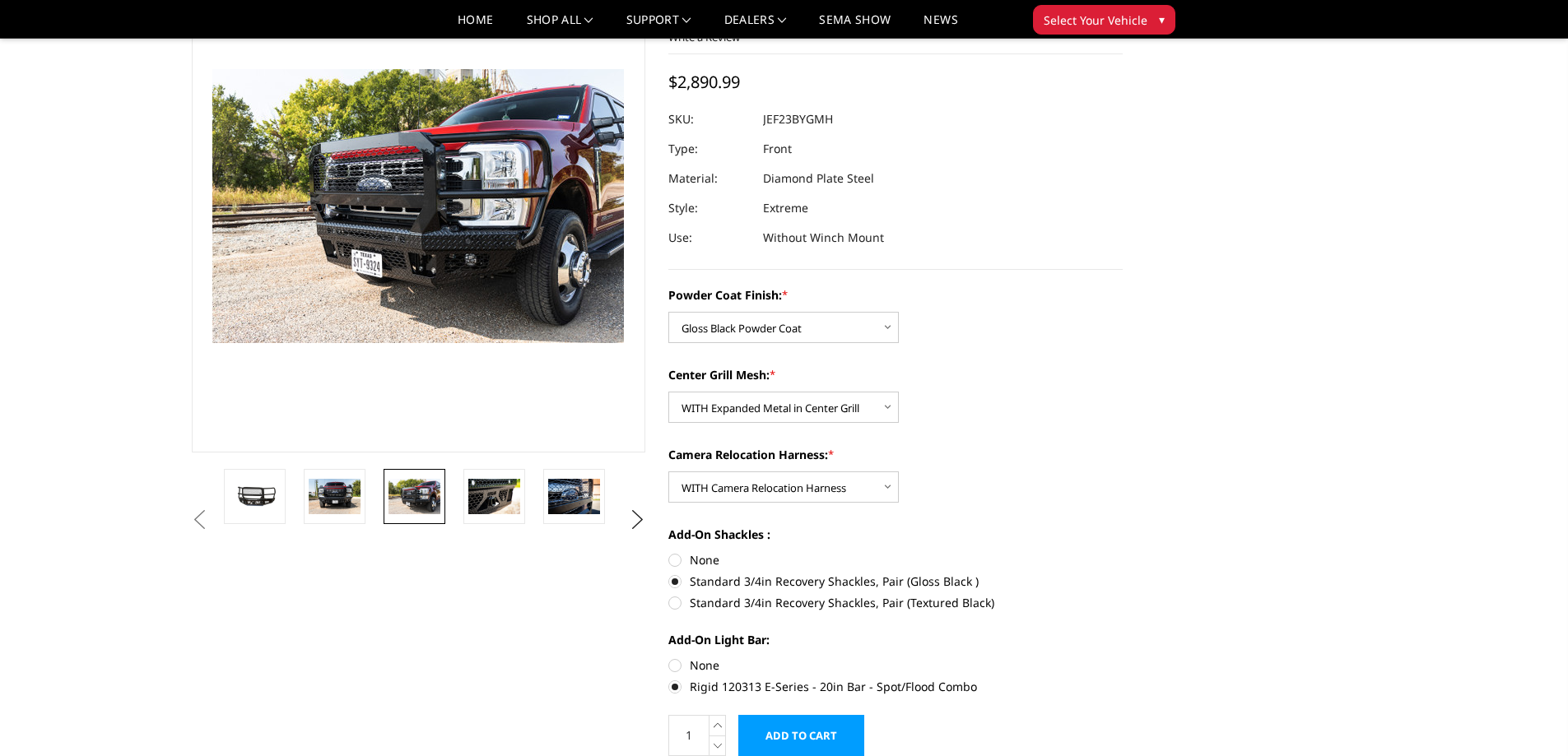
click at [506, 508] on img at bounding box center [494, 495] width 52 height 35
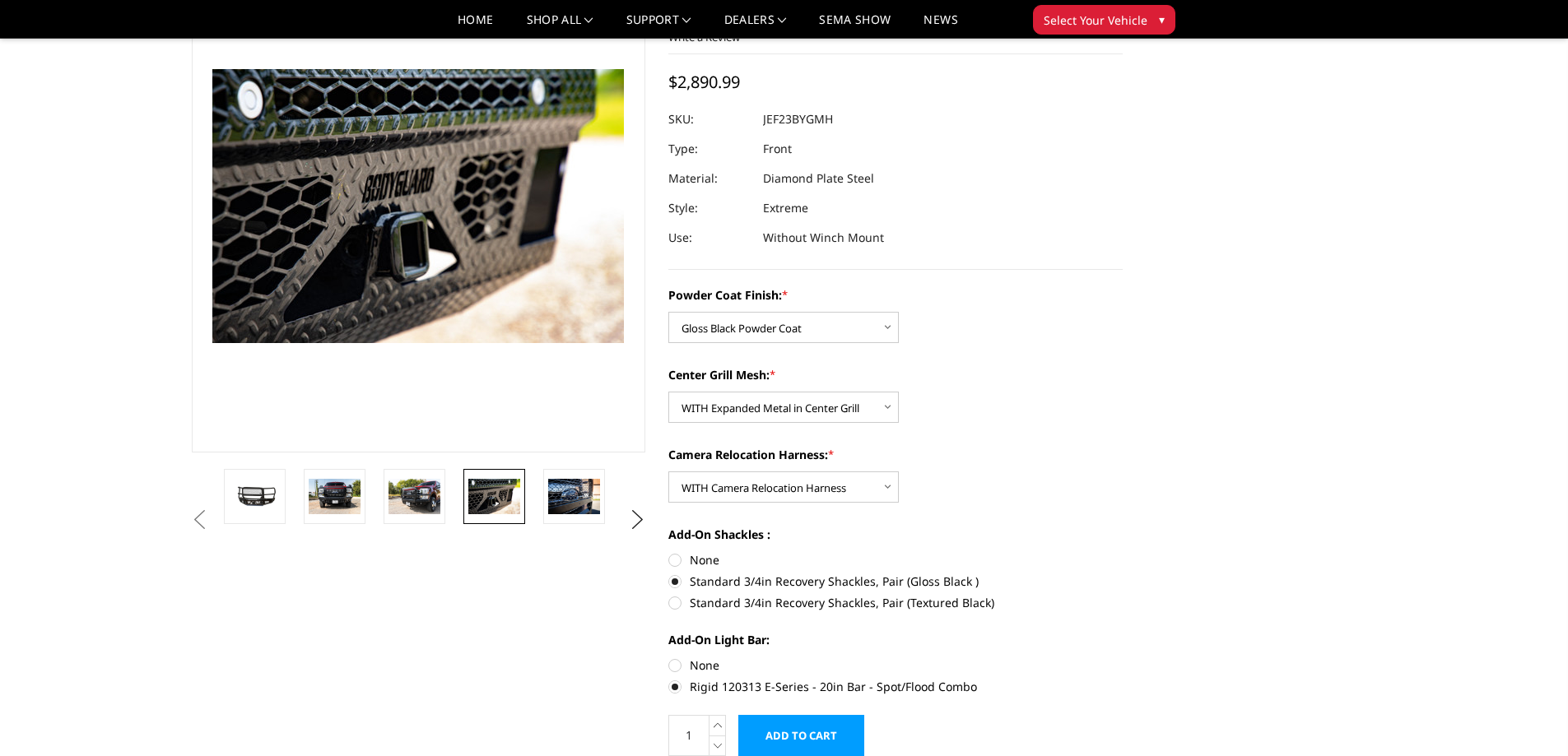
click at [579, 503] on img at bounding box center [574, 495] width 52 height 35
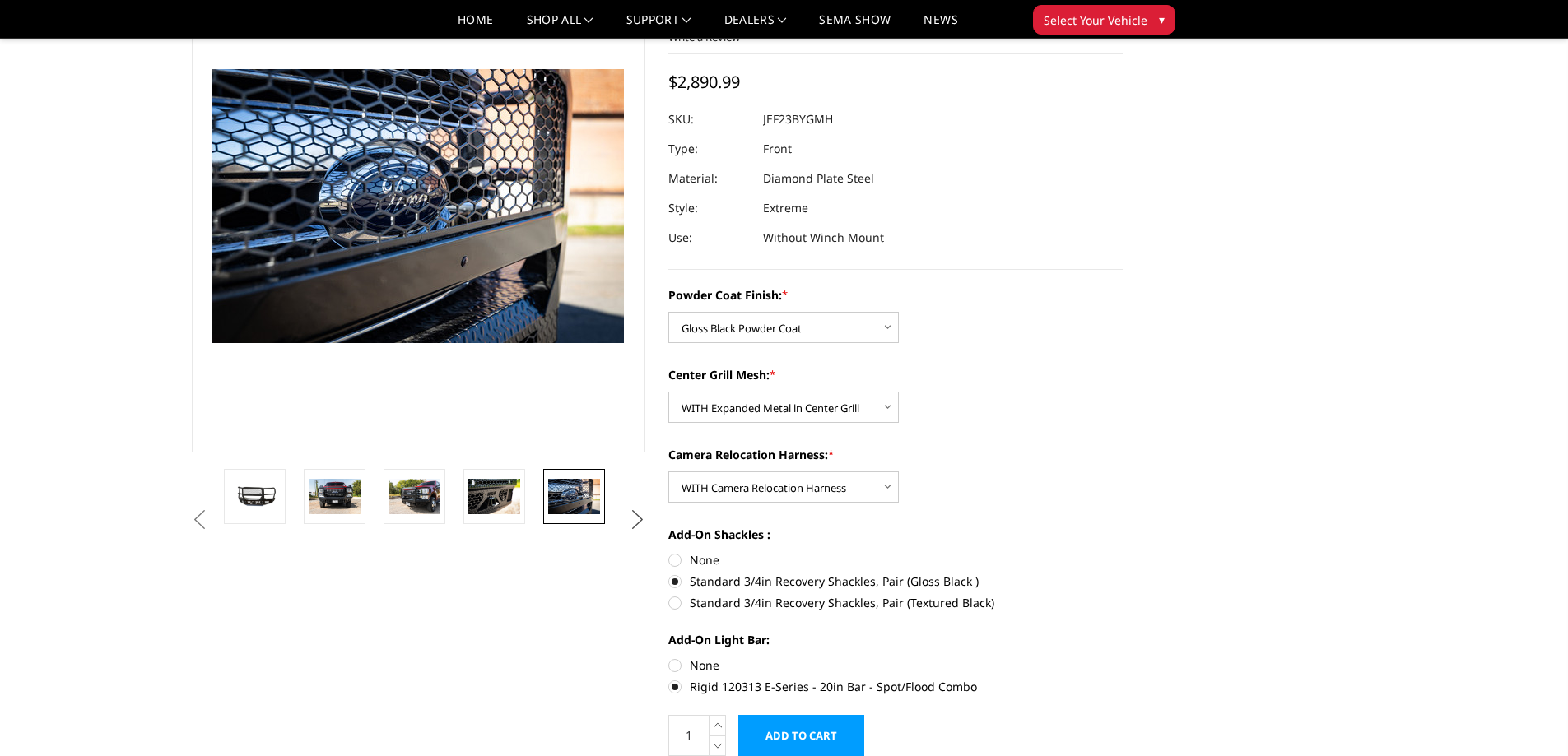
click at [637, 518] on button "Next" at bounding box center [636, 519] width 25 height 25
click at [579, 502] on img at bounding box center [574, 495] width 52 height 35
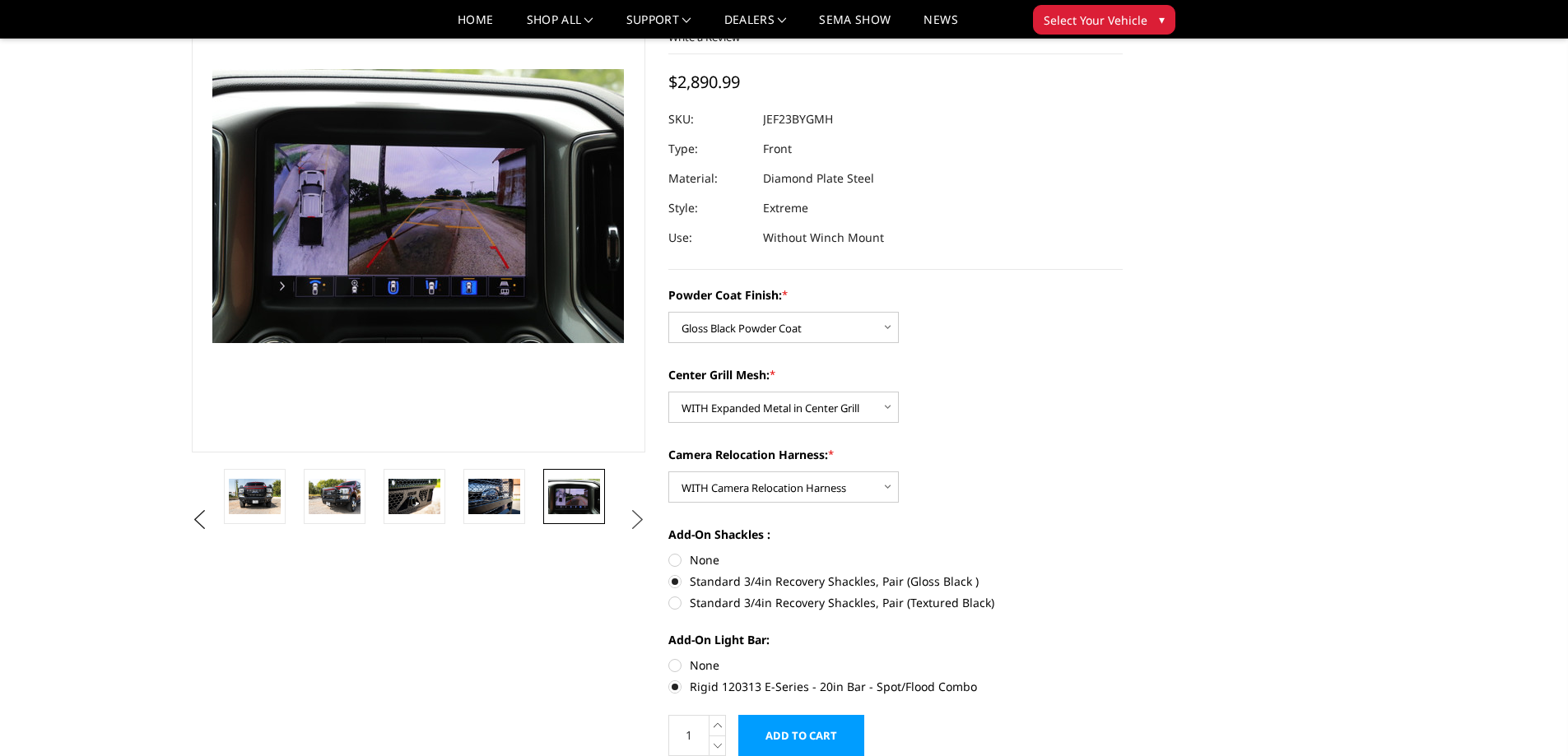
click at [645, 521] on button "Next" at bounding box center [636, 519] width 25 height 25
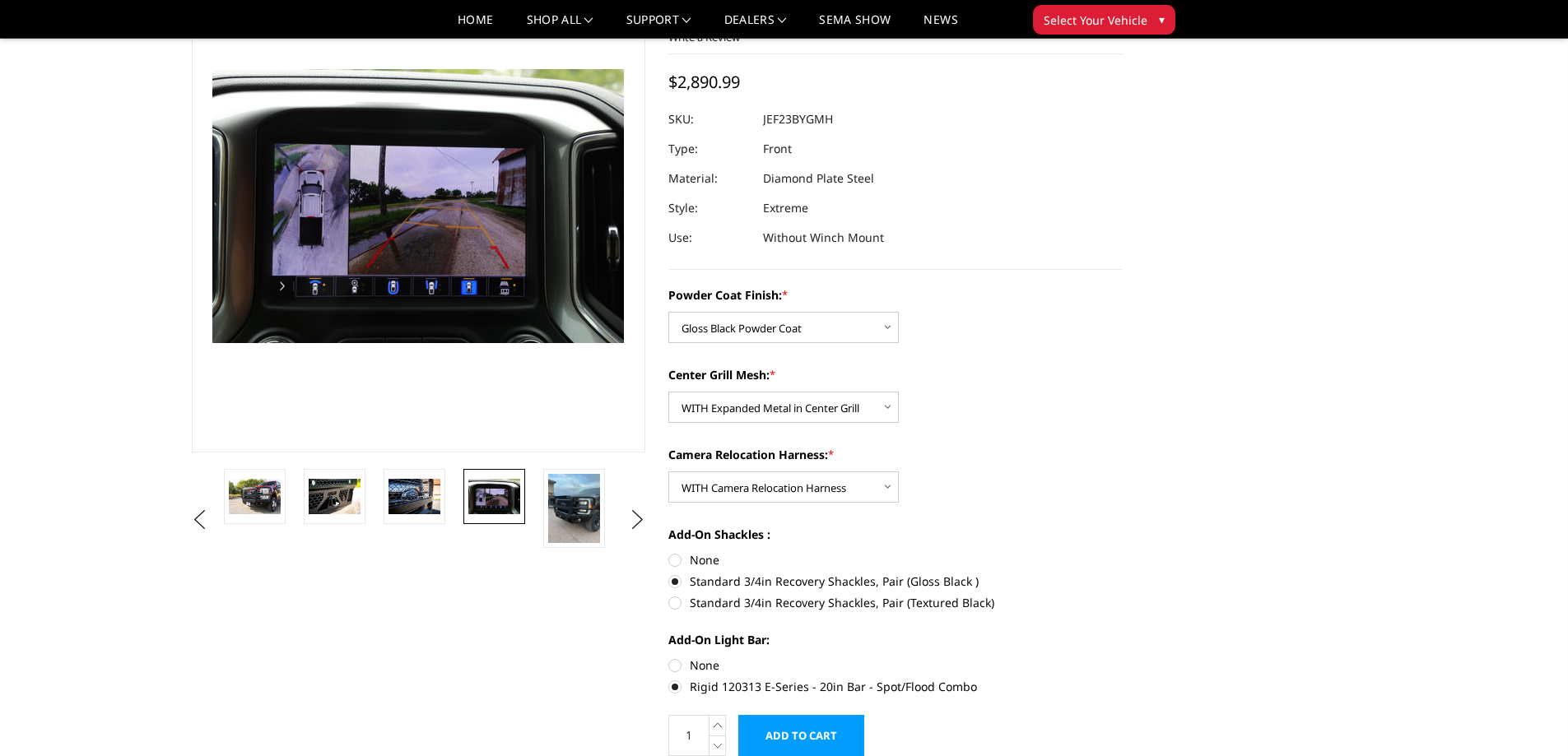
click at [579, 507] on img at bounding box center [574, 508] width 52 height 69
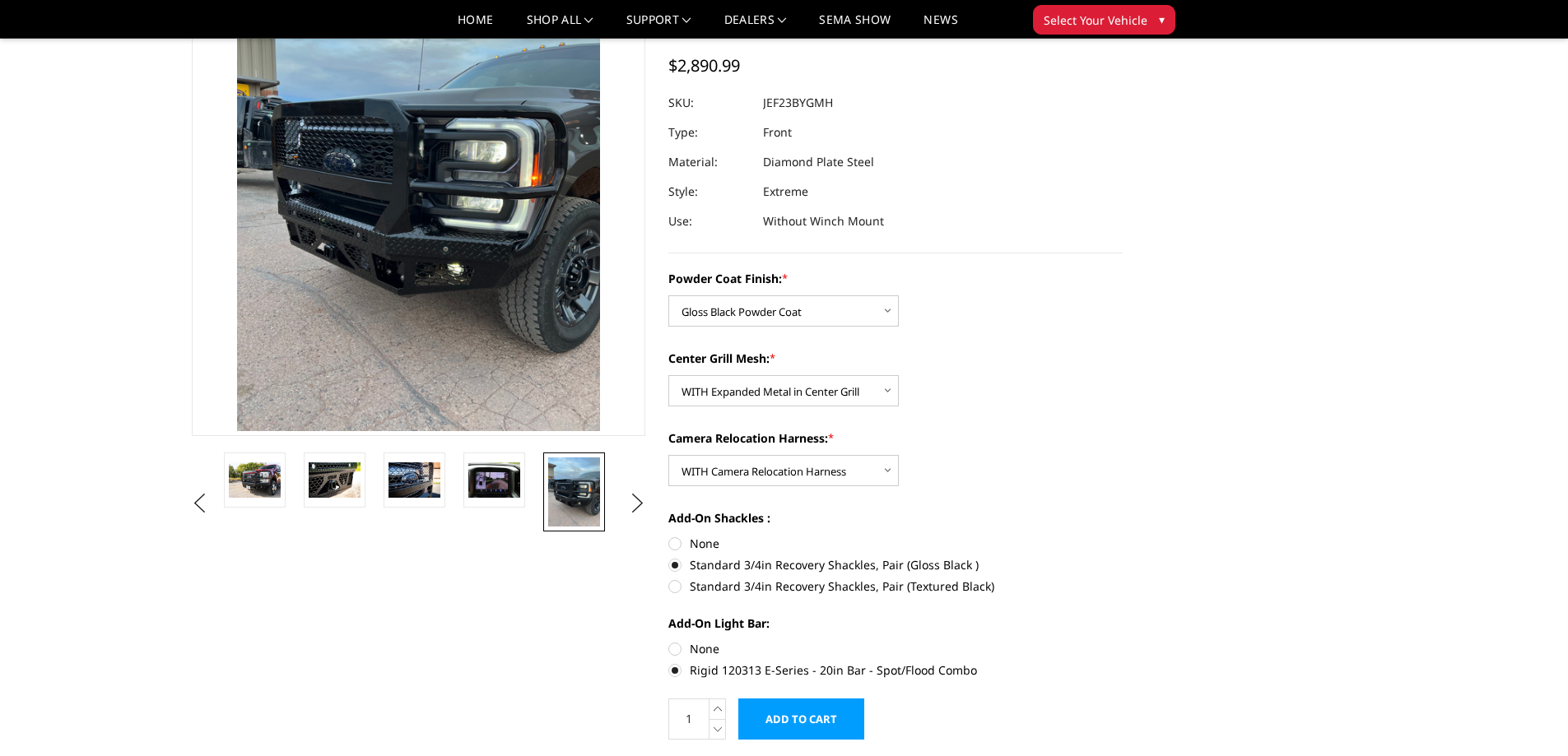
scroll to position [183, 0]
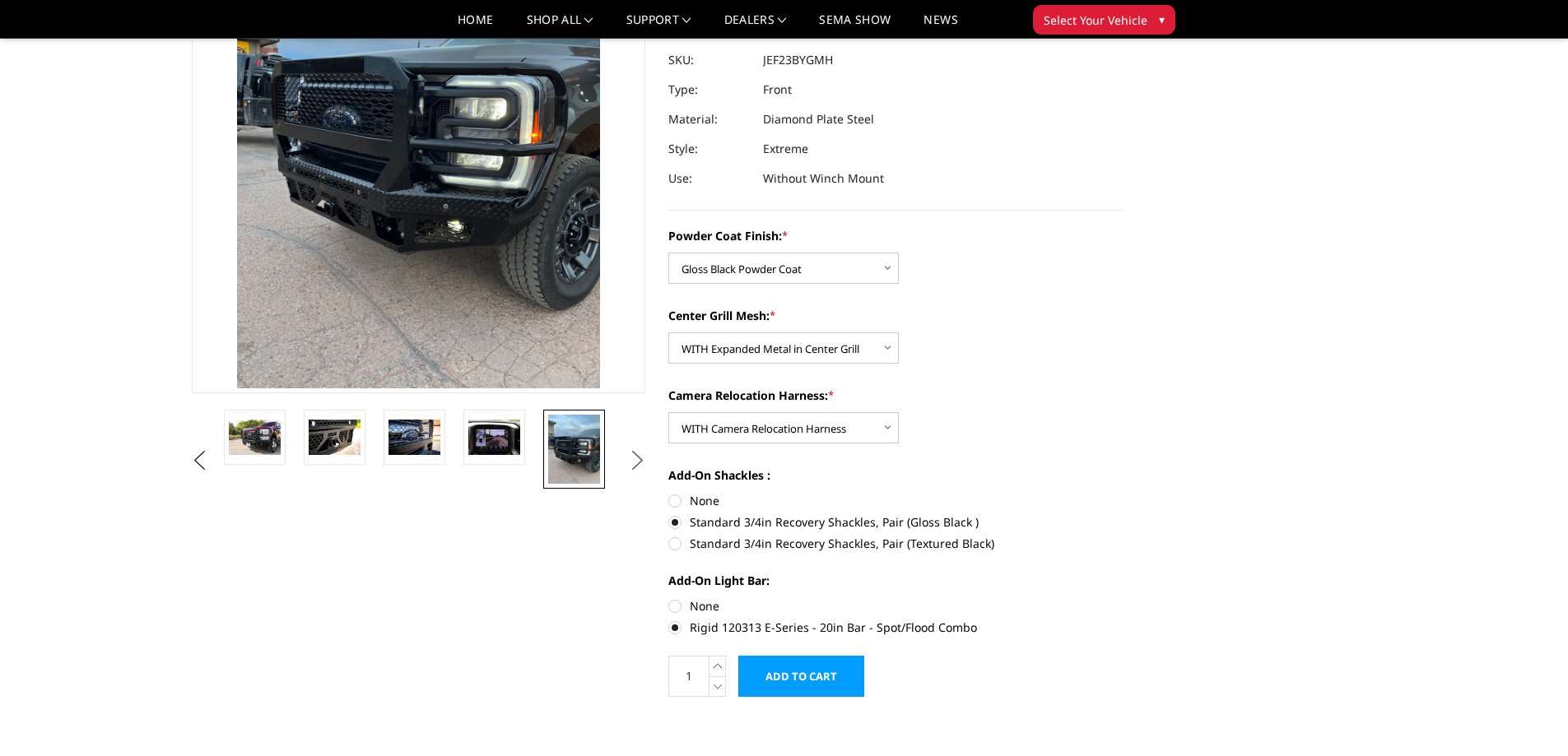
click at [627, 461] on button "Next" at bounding box center [636, 461] width 25 height 25
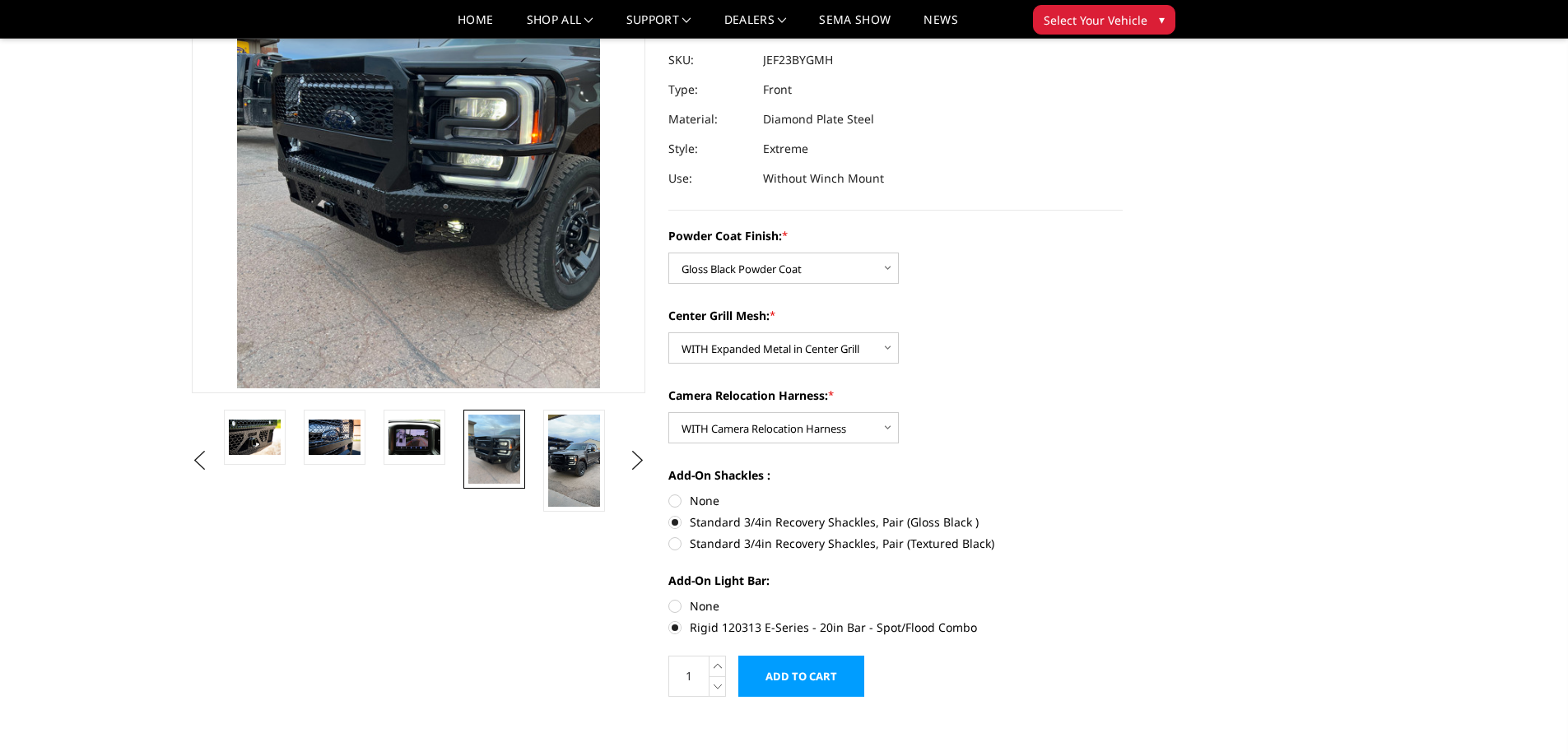
click at [558, 467] on img at bounding box center [574, 461] width 52 height 92
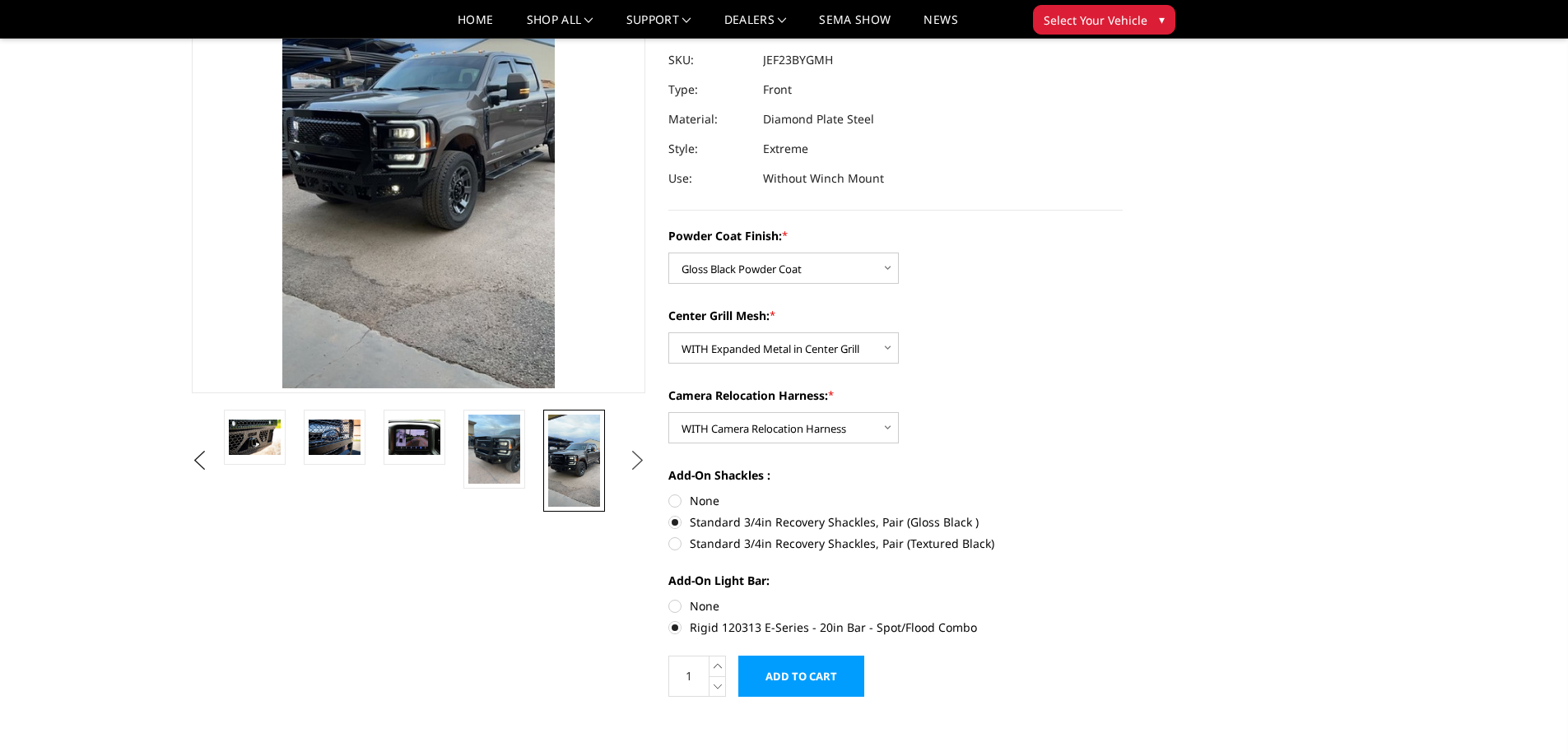
click at [635, 454] on button "Next" at bounding box center [636, 461] width 25 height 25
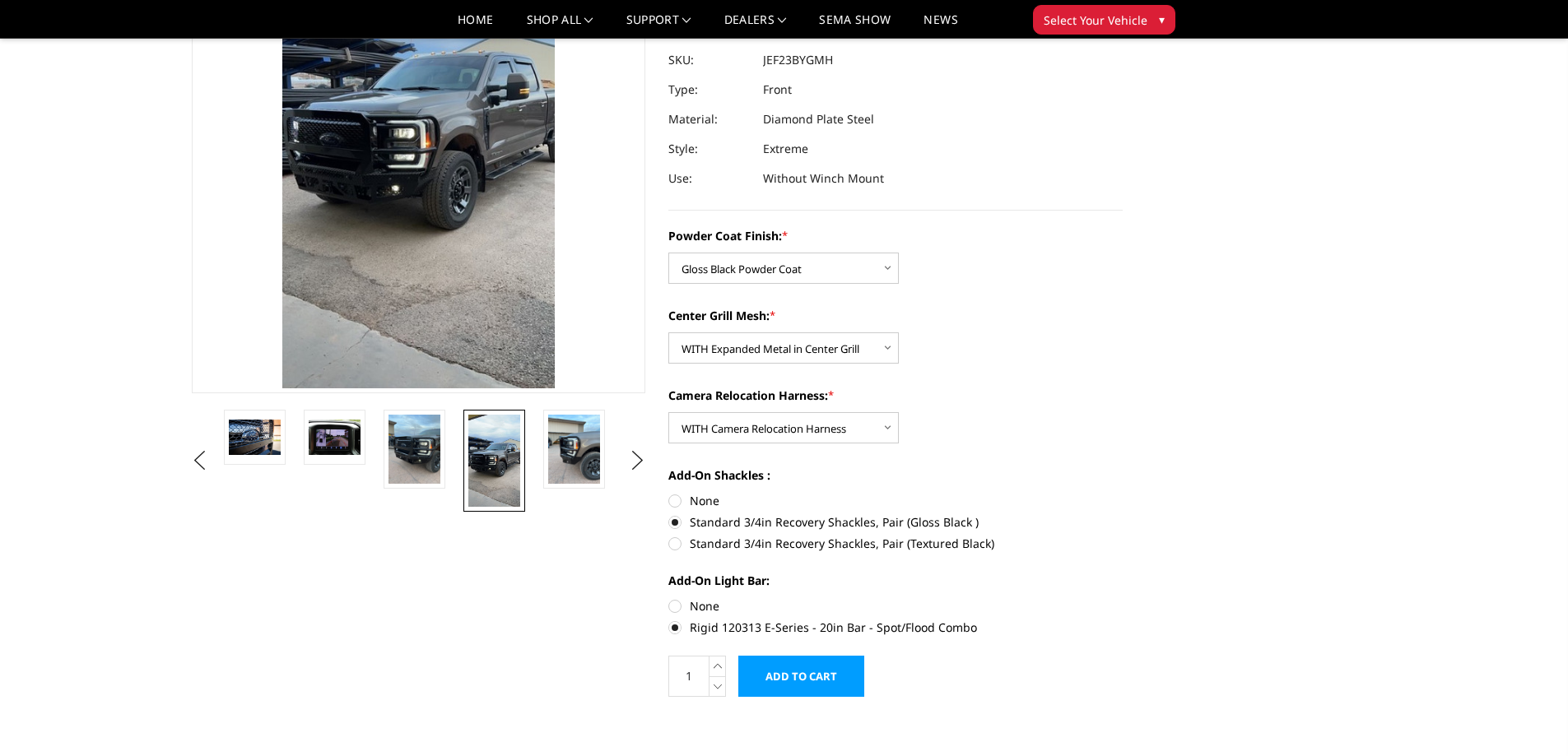
click at [570, 468] on img at bounding box center [574, 450] width 52 height 69
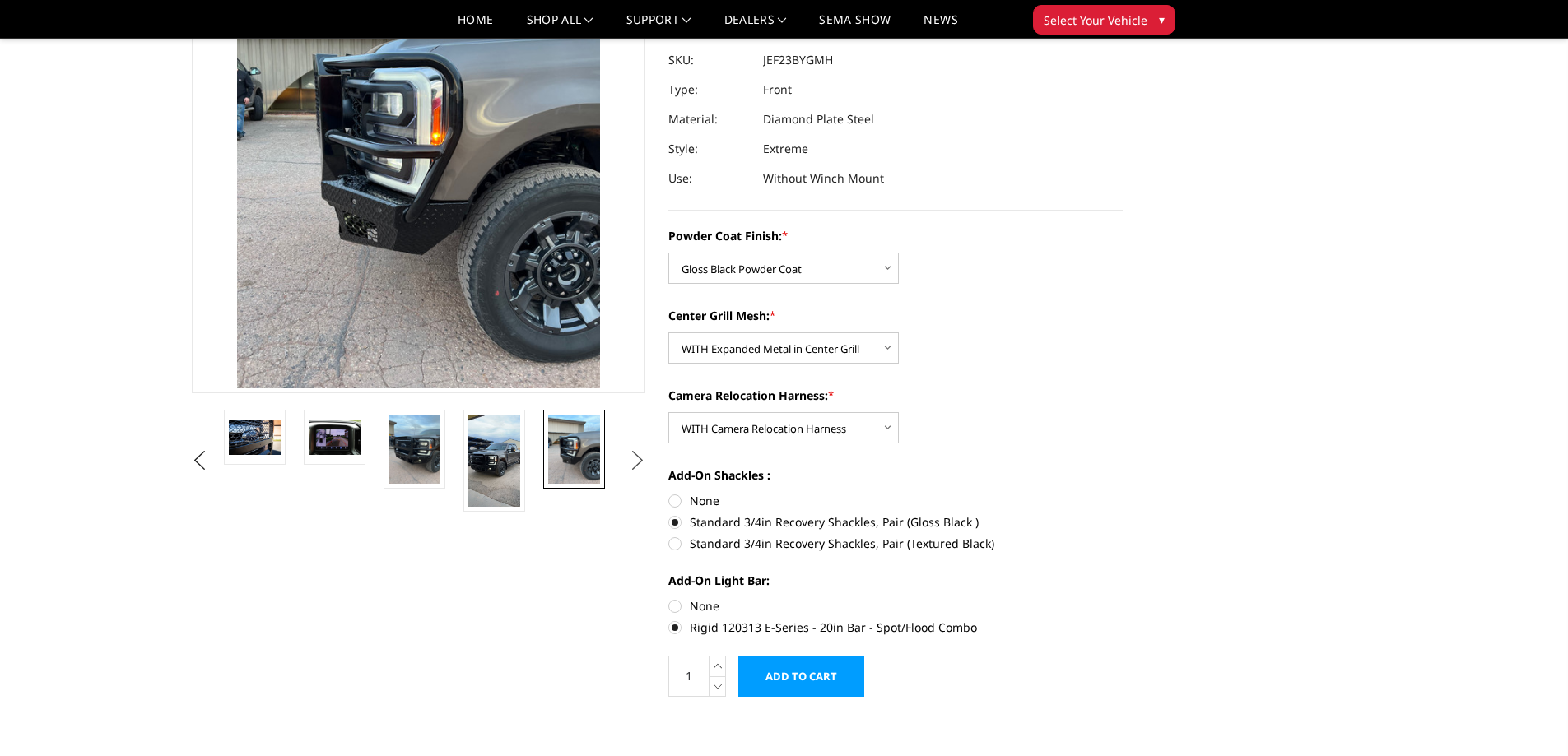
click at [642, 459] on button "Next" at bounding box center [636, 461] width 25 height 25
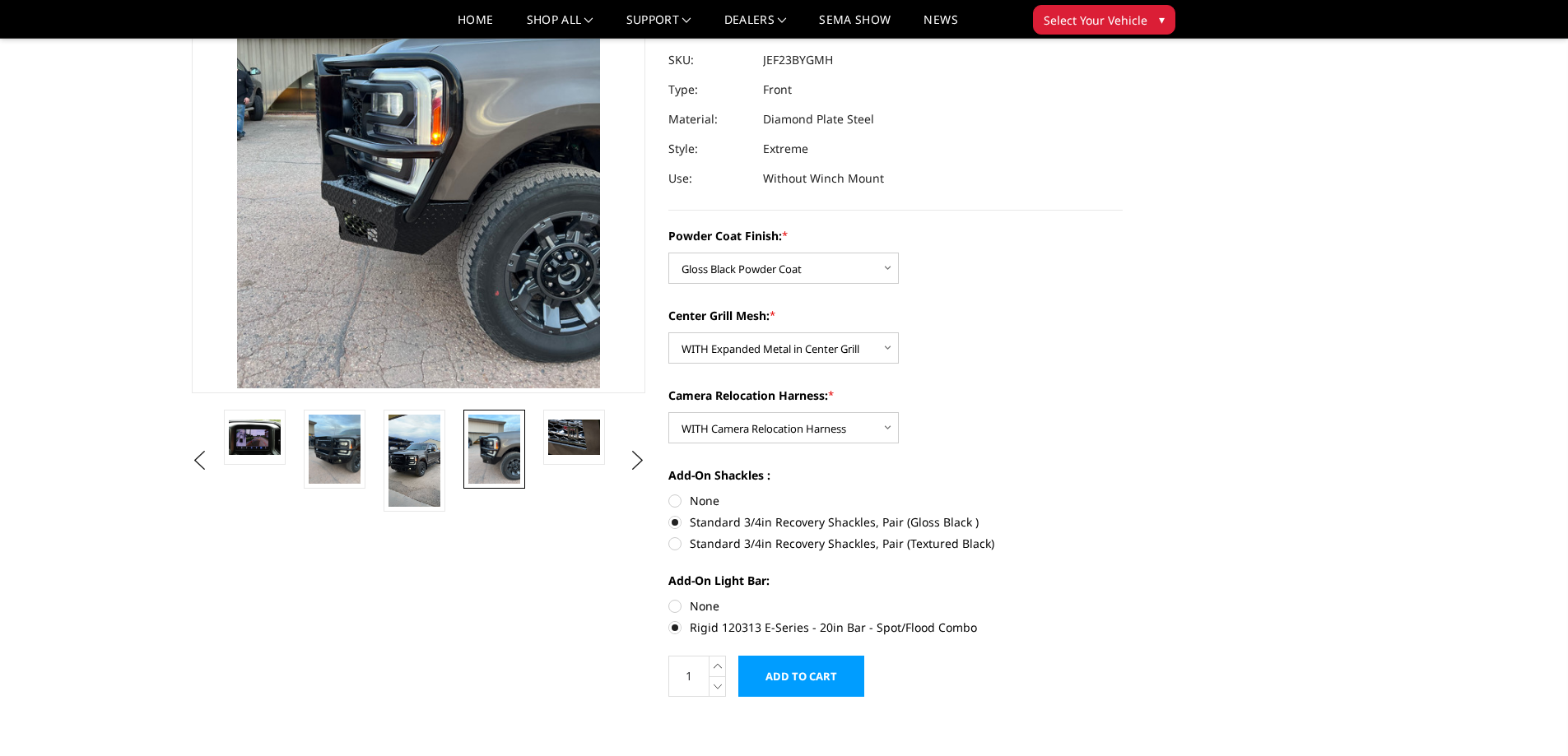
click at [581, 447] on img at bounding box center [574, 437] width 52 height 35
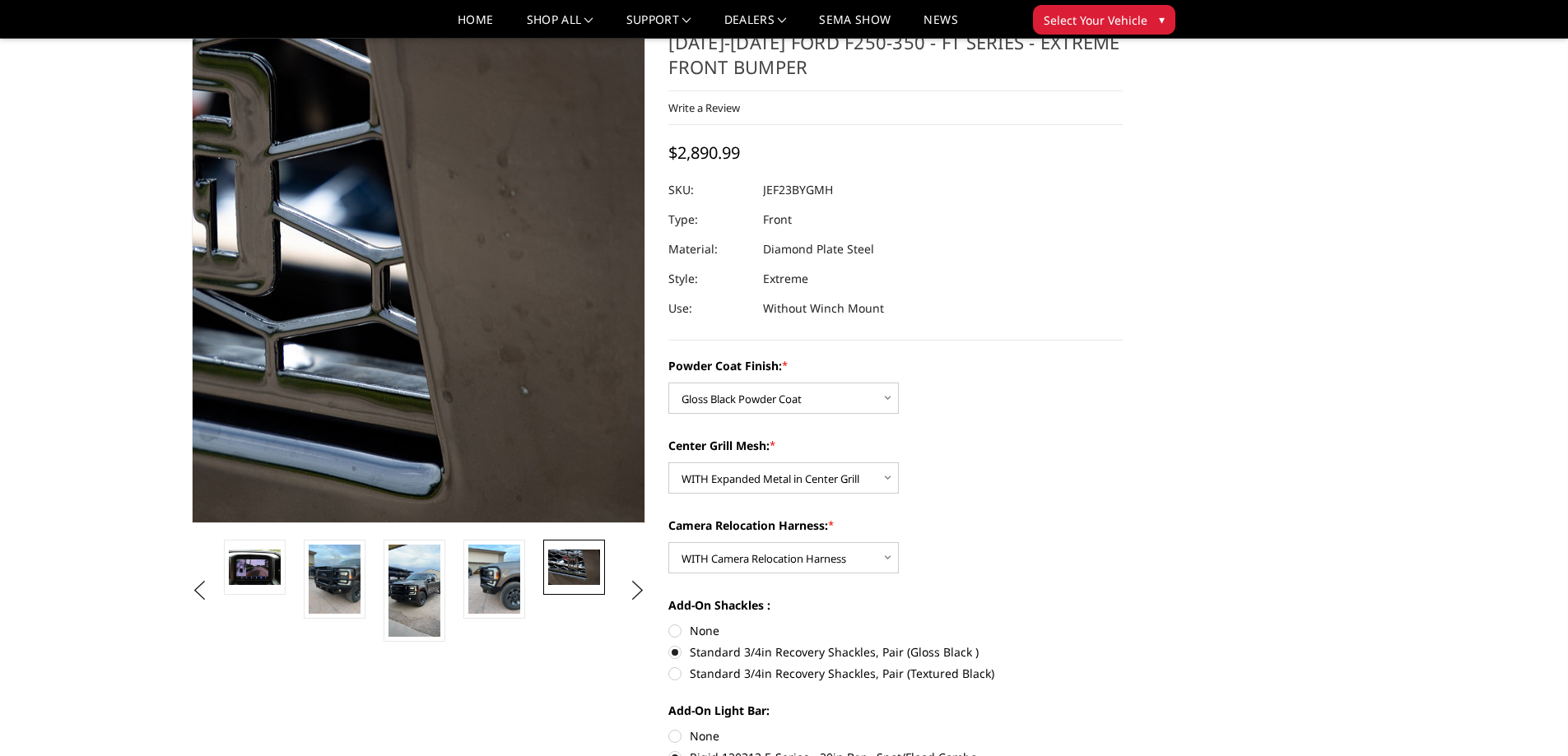
scroll to position [82, 0]
